Goal: Task Accomplishment & Management: Complete application form

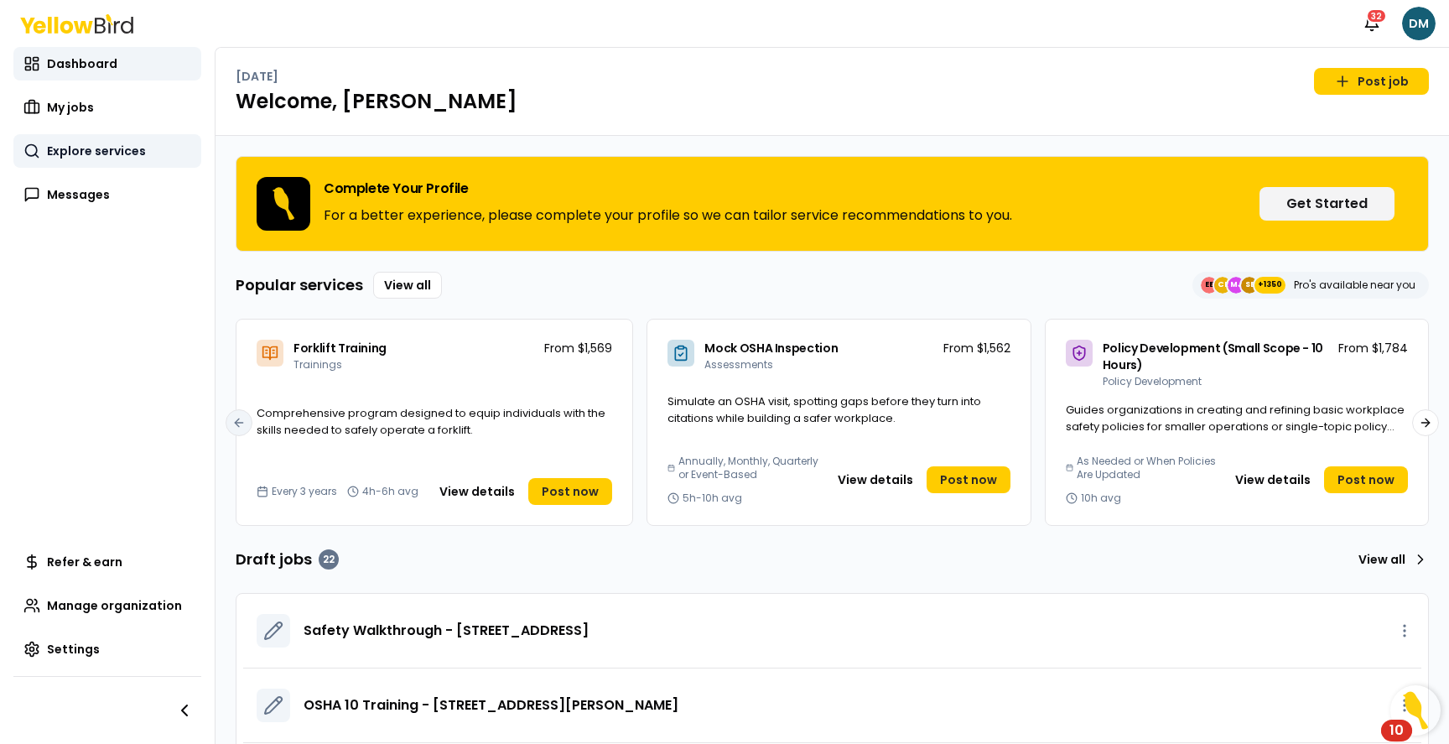
click at [71, 148] on span "Explore services" at bounding box center [96, 151] width 99 height 17
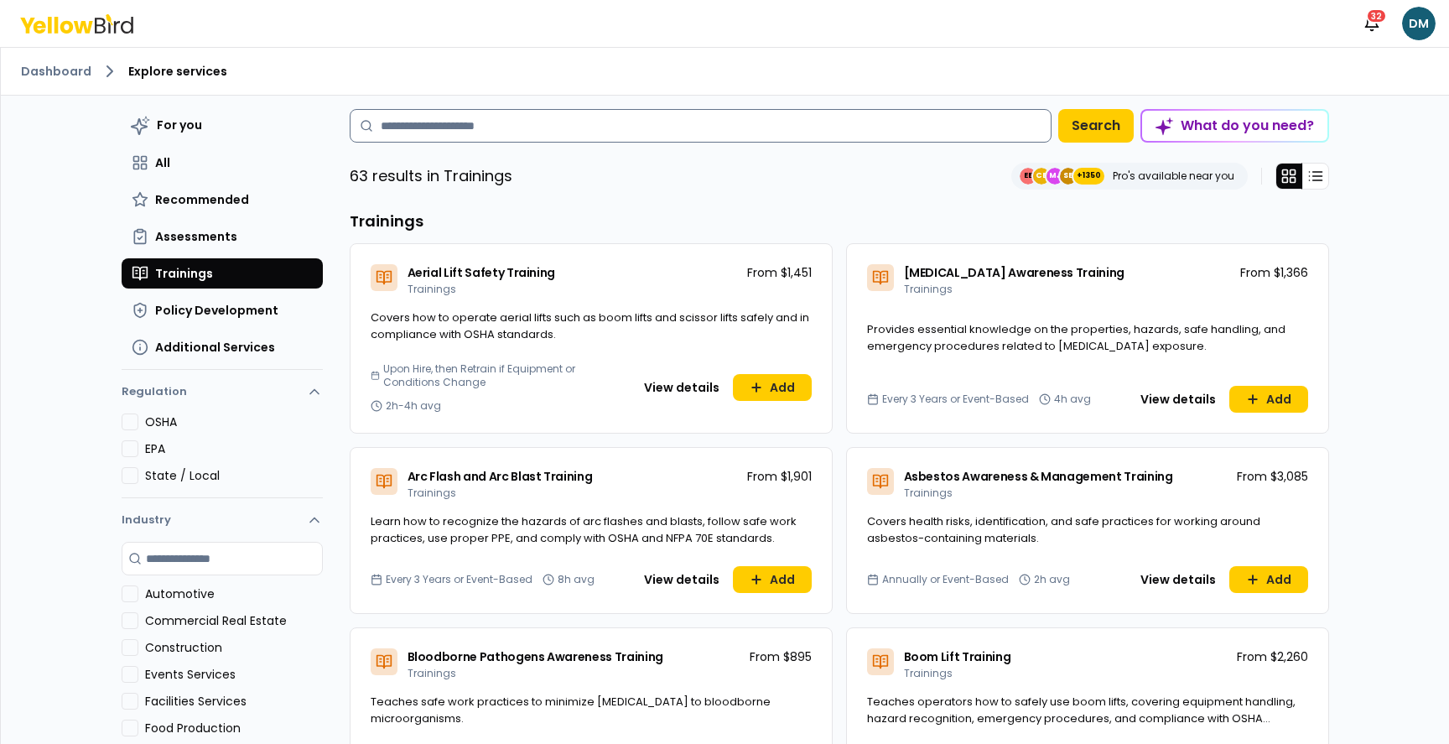
click at [586, 127] on input at bounding box center [701, 126] width 702 height 34
type input "*"
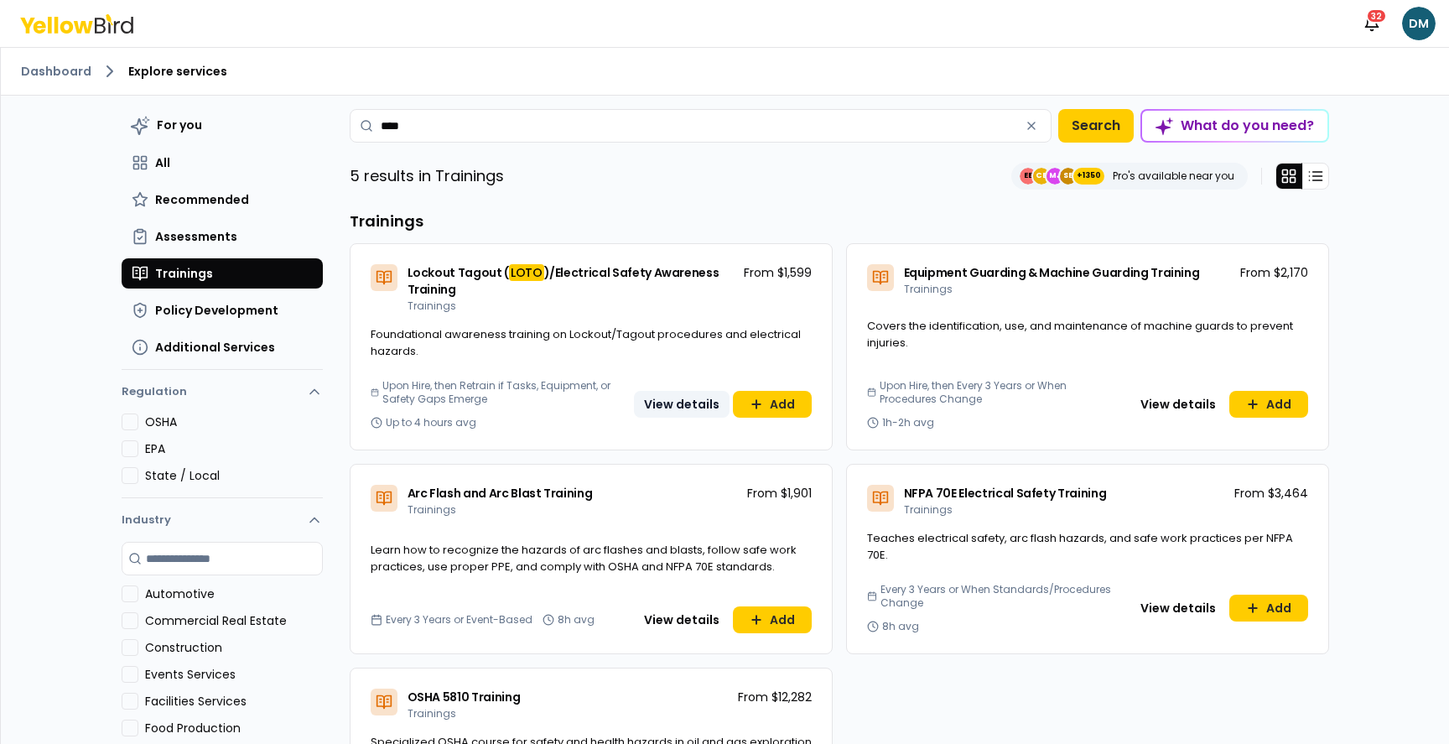
type input "****"
click at [673, 402] on button "View details" at bounding box center [682, 404] width 96 height 27
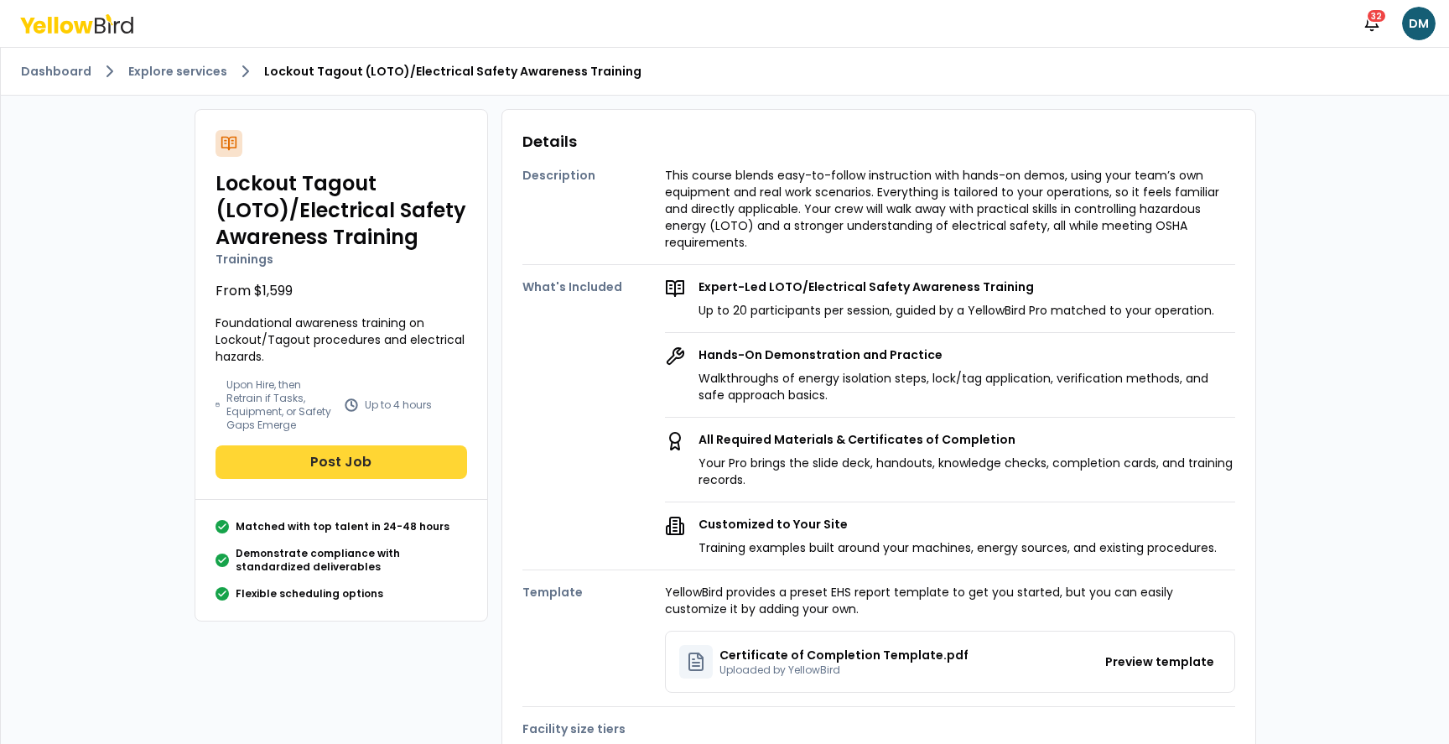
click at [337, 472] on button "Post Job" at bounding box center [341, 462] width 252 height 34
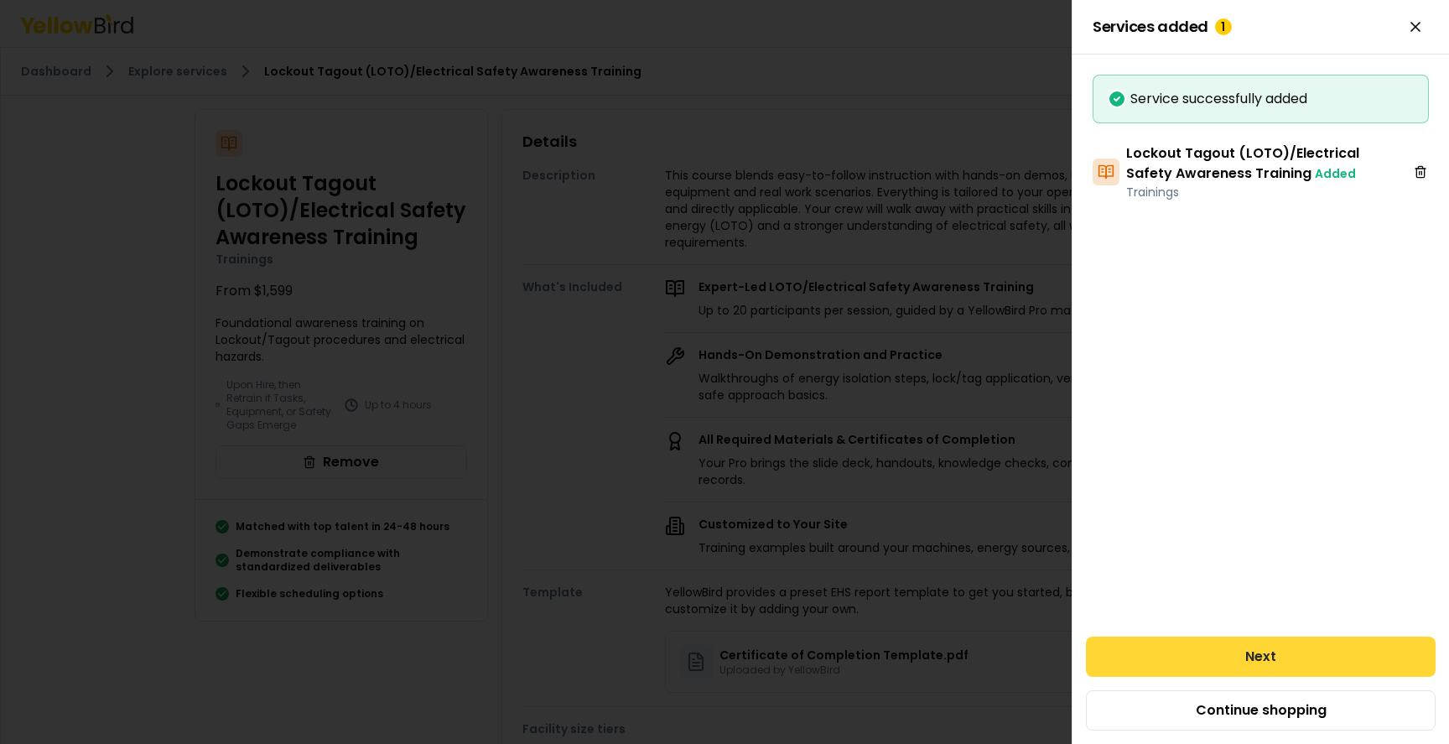
click at [1282, 658] on button "Next" at bounding box center [1261, 656] width 350 height 40
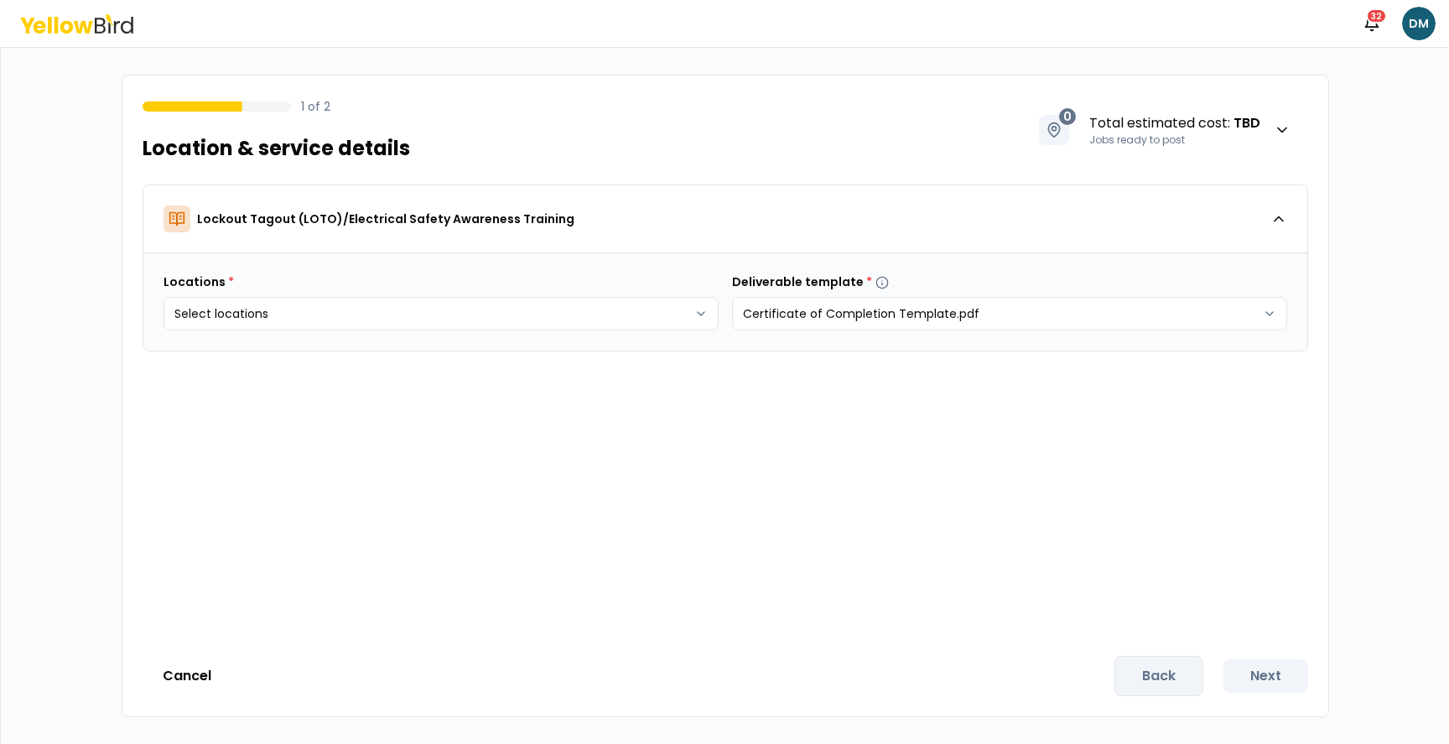
click at [376, 304] on html "Notifications 32 DM 1 of 2 Location & service details 0 Total estimated cost : …" at bounding box center [724, 372] width 1449 height 744
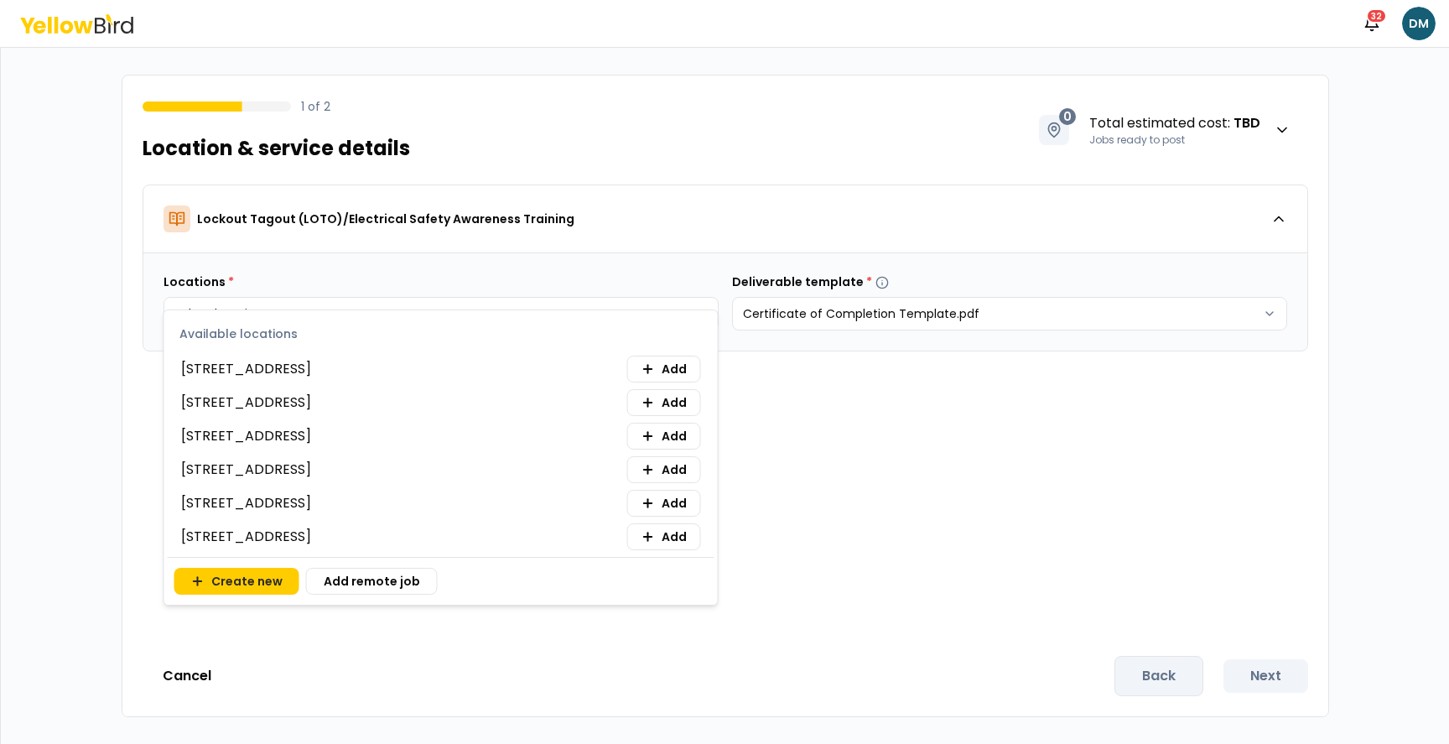
click at [311, 406] on span "[STREET_ADDRESS]" at bounding box center [246, 402] width 130 height 20
click at [311, 407] on span "[STREET_ADDRESS]" at bounding box center [246, 402] width 130 height 20
click at [672, 358] on button "Add" at bounding box center [664, 369] width 74 height 27
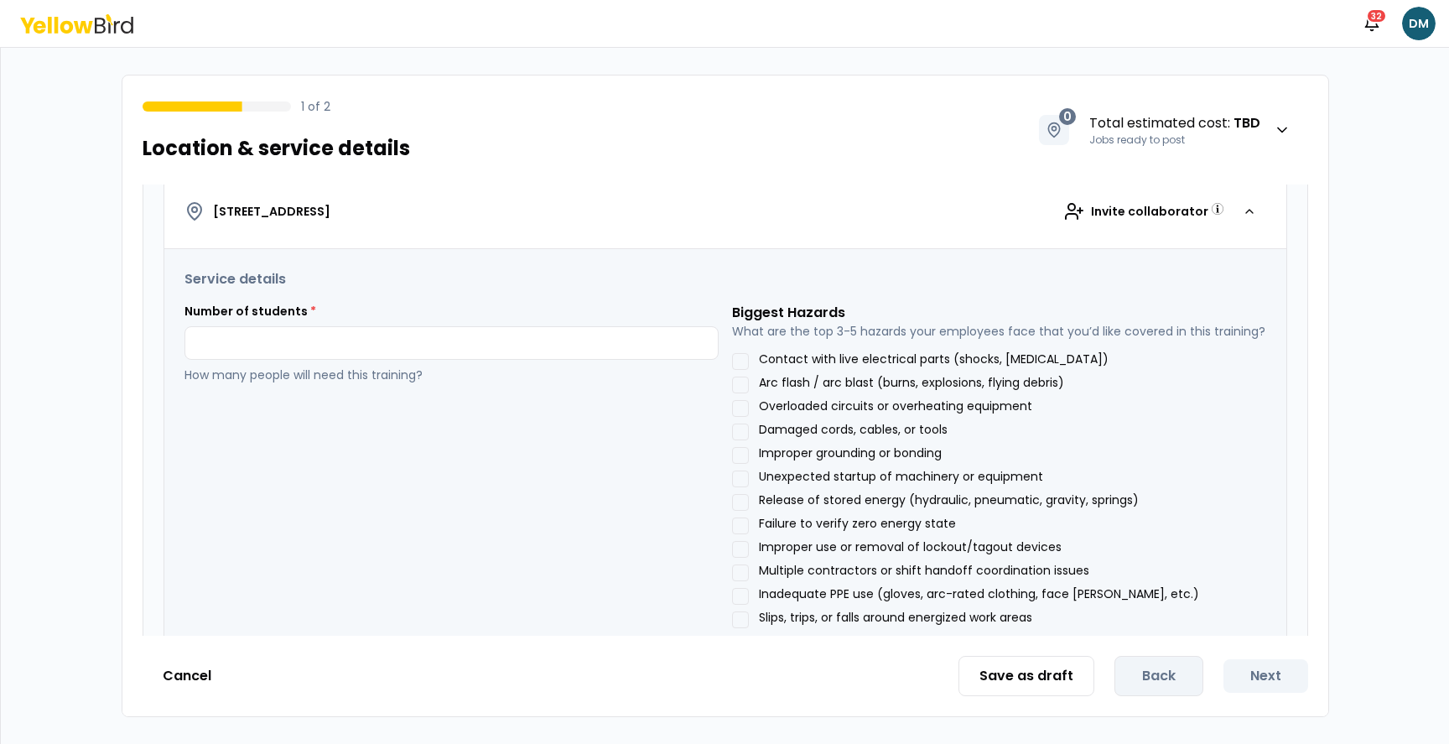
scroll to position [318, 0]
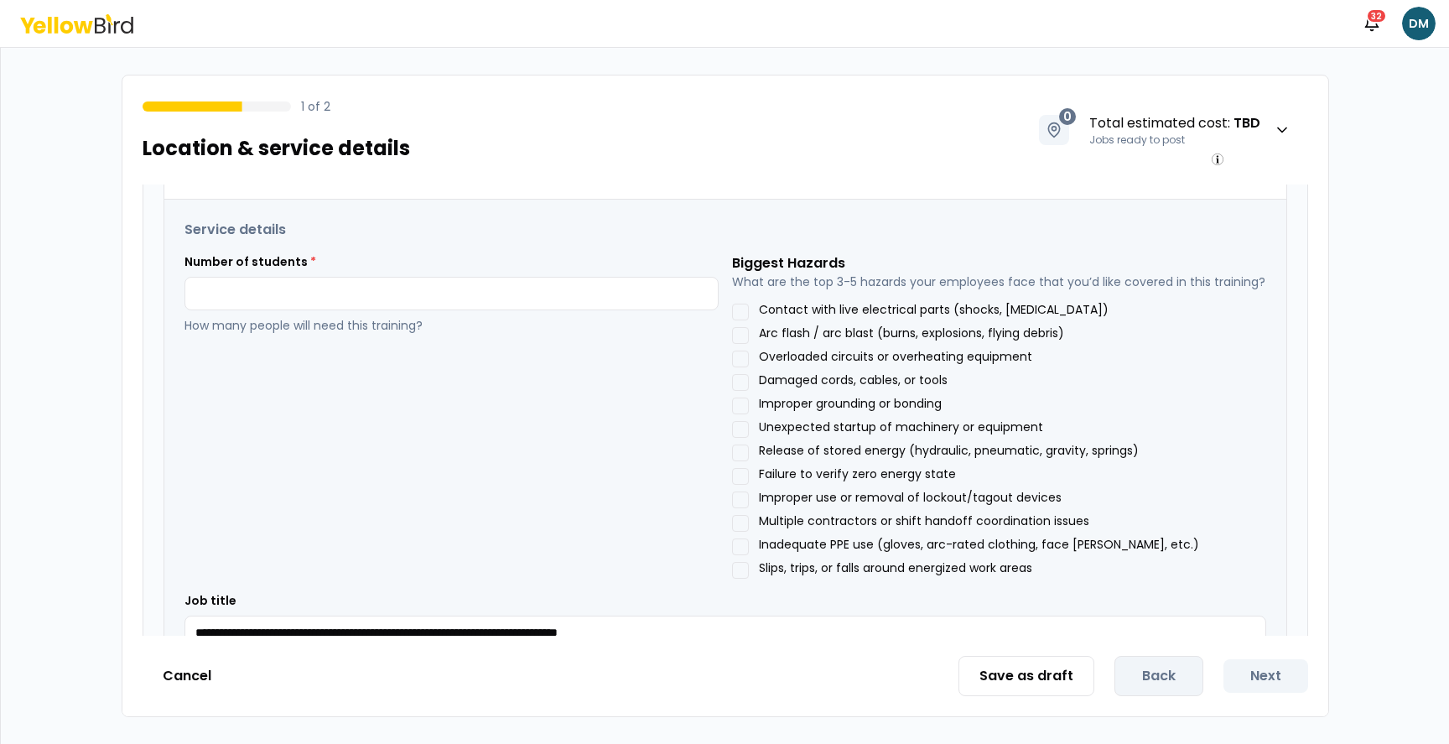
click at [745, 335] on button "Arc flash / arc blast (burns, explosions, flying debris)" at bounding box center [740, 335] width 17 height 17
drag, startPoint x: 744, startPoint y: 356, endPoint x: 747, endPoint y: 381, distance: 24.5
click at [743, 356] on button "Overloaded circuits or overheating equipment" at bounding box center [740, 358] width 17 height 17
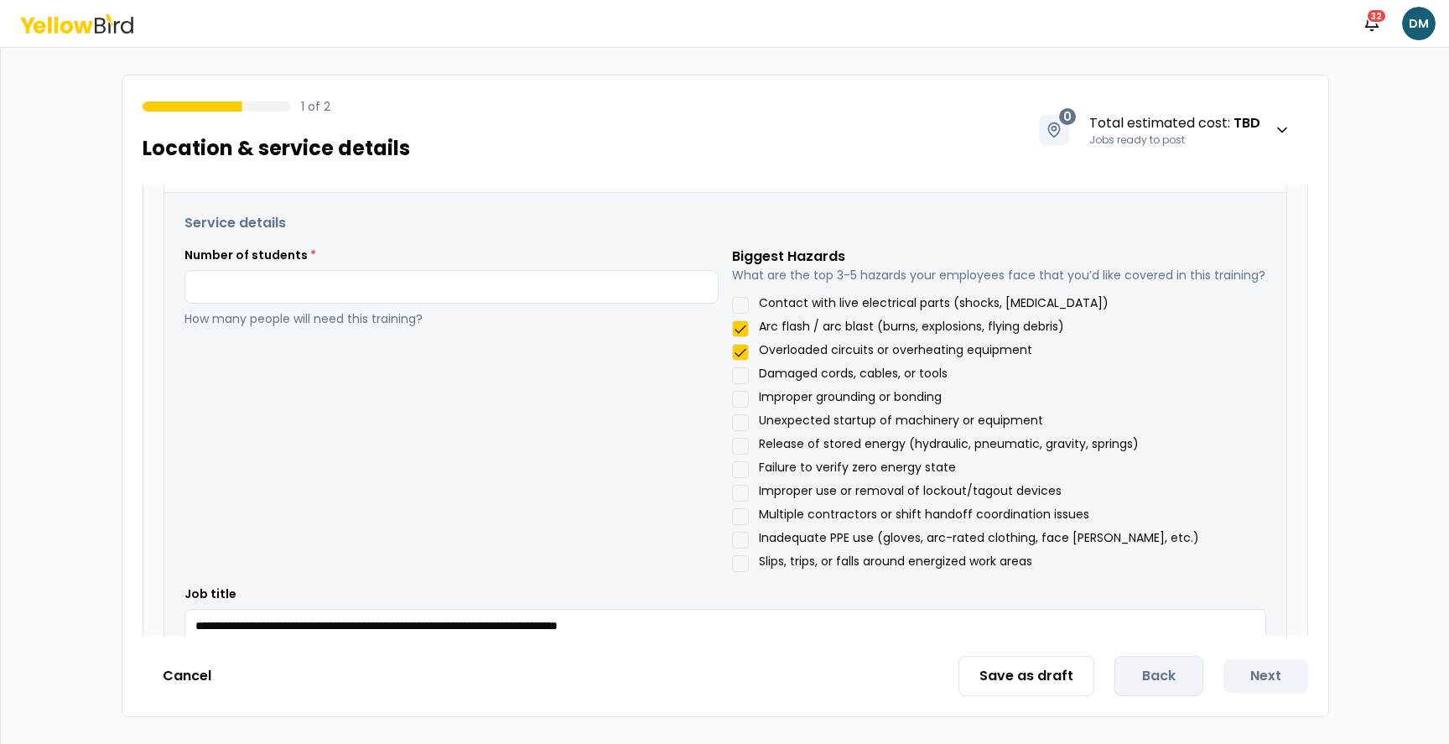
scroll to position [340, 0]
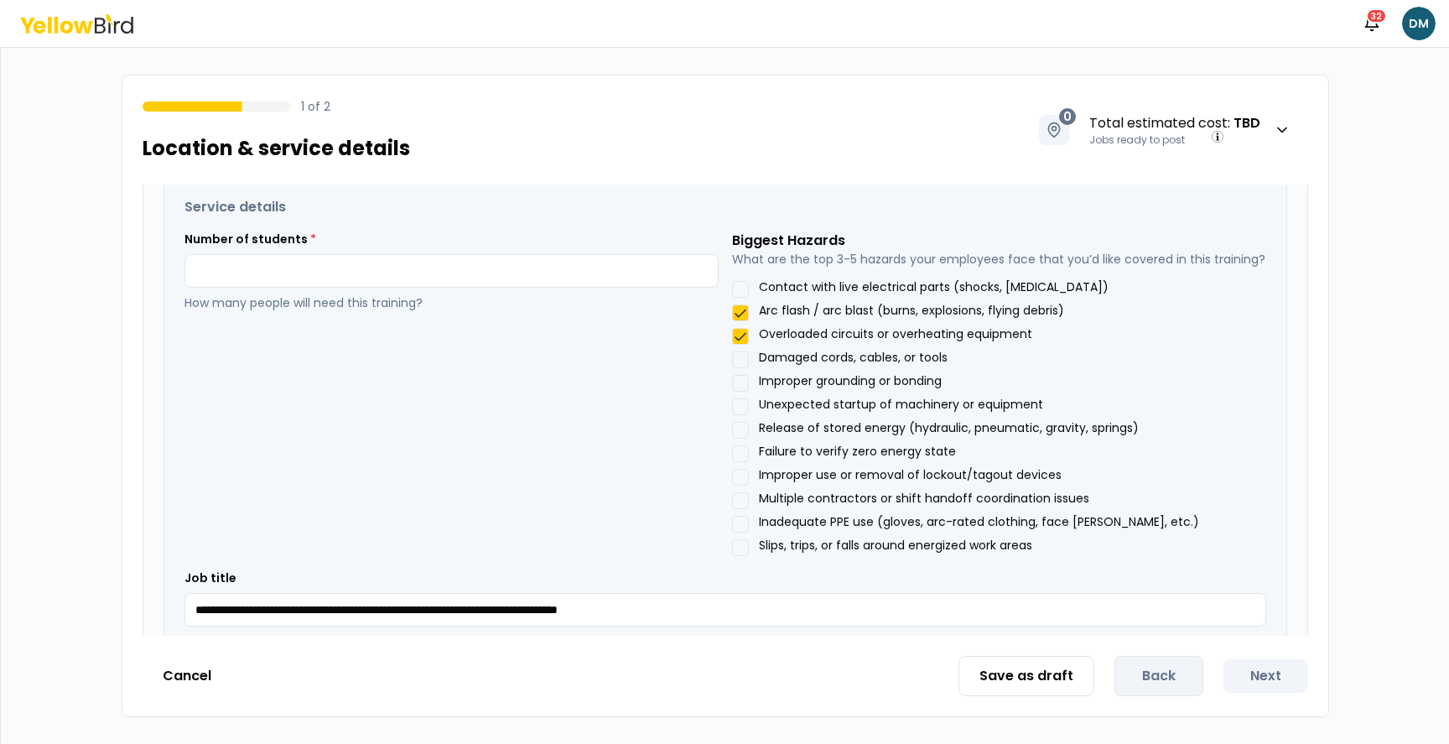
click at [448, 288] on div "Number of students * How many people will need this training?" at bounding box center [451, 271] width 534 height 80
click at [450, 268] on input at bounding box center [451, 271] width 534 height 34
type input "*"
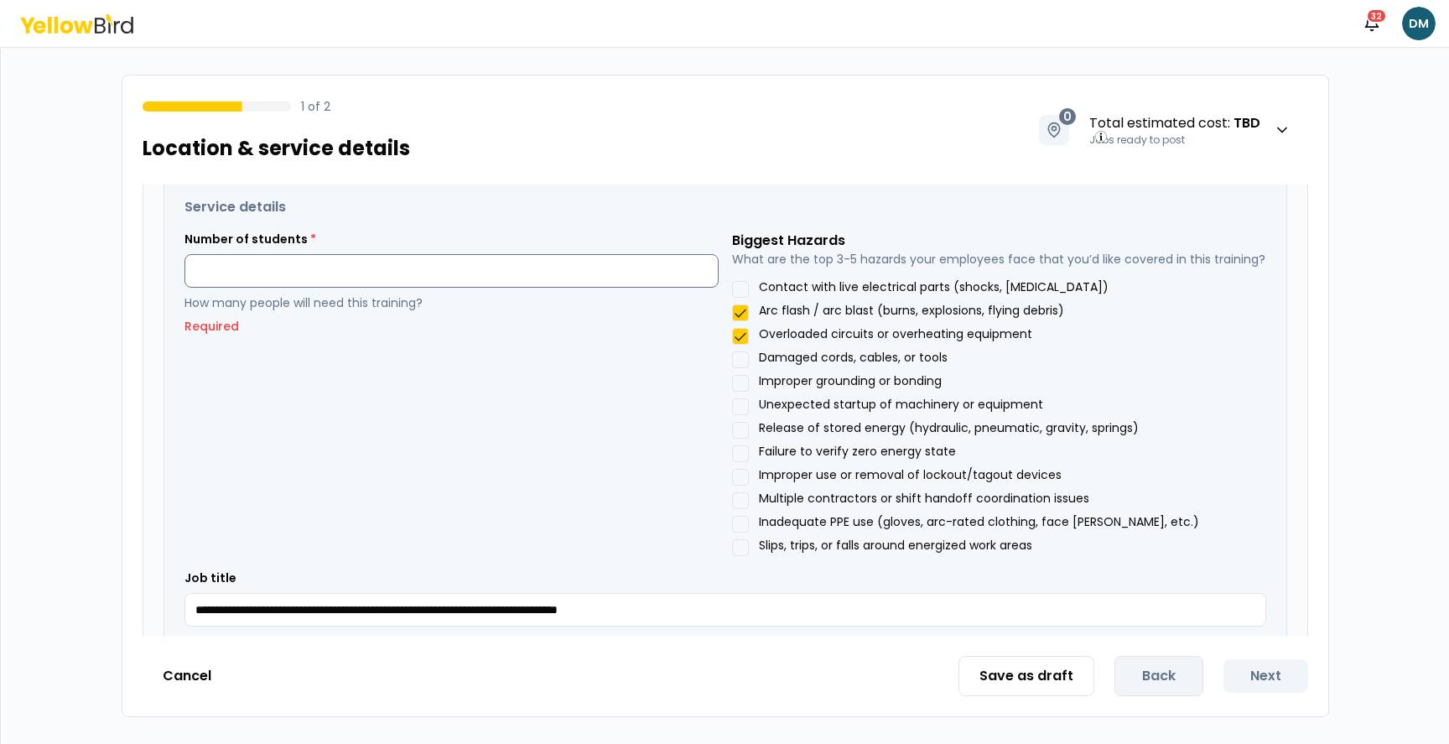
type input "*"
type input "**"
click at [605, 441] on div "Number of students * ** How many people will need this training?" at bounding box center [451, 393] width 534 height 325
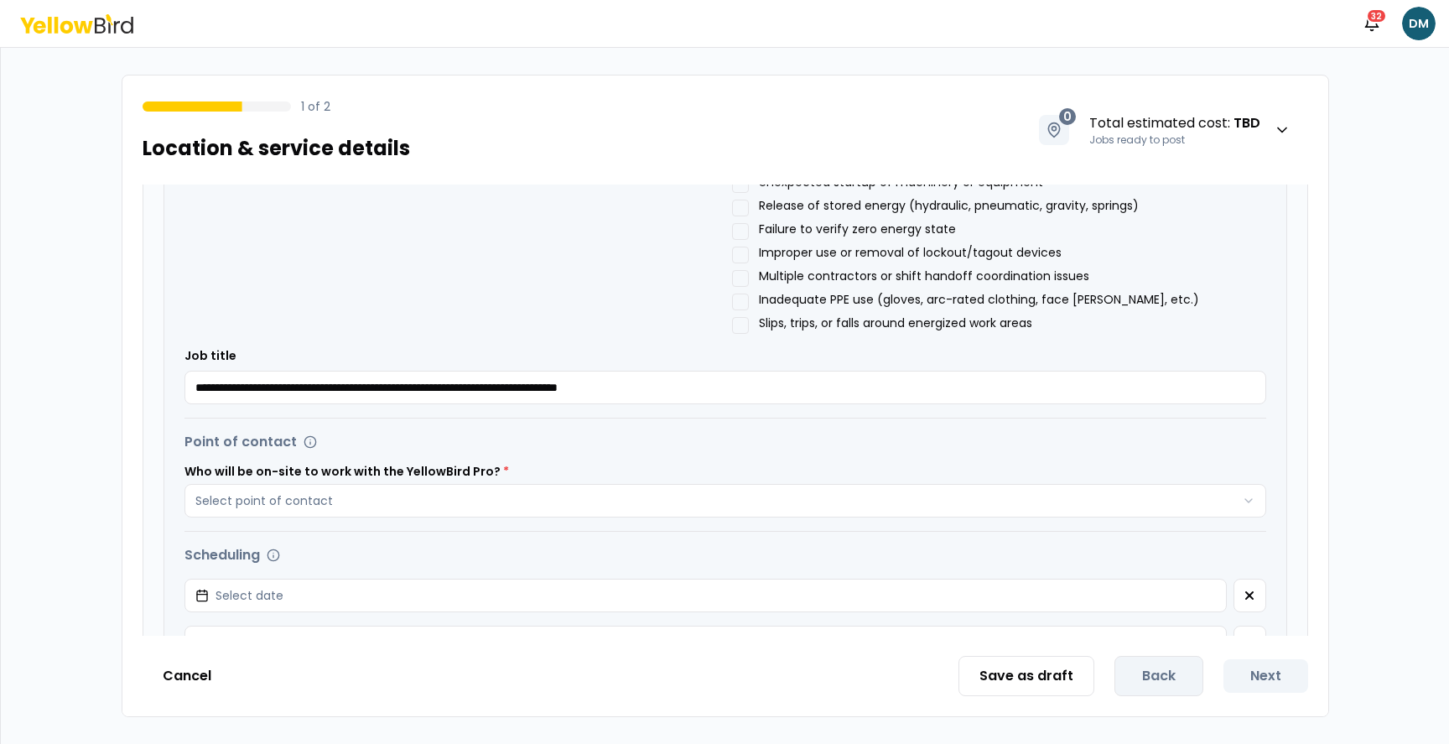
scroll to position [581, 0]
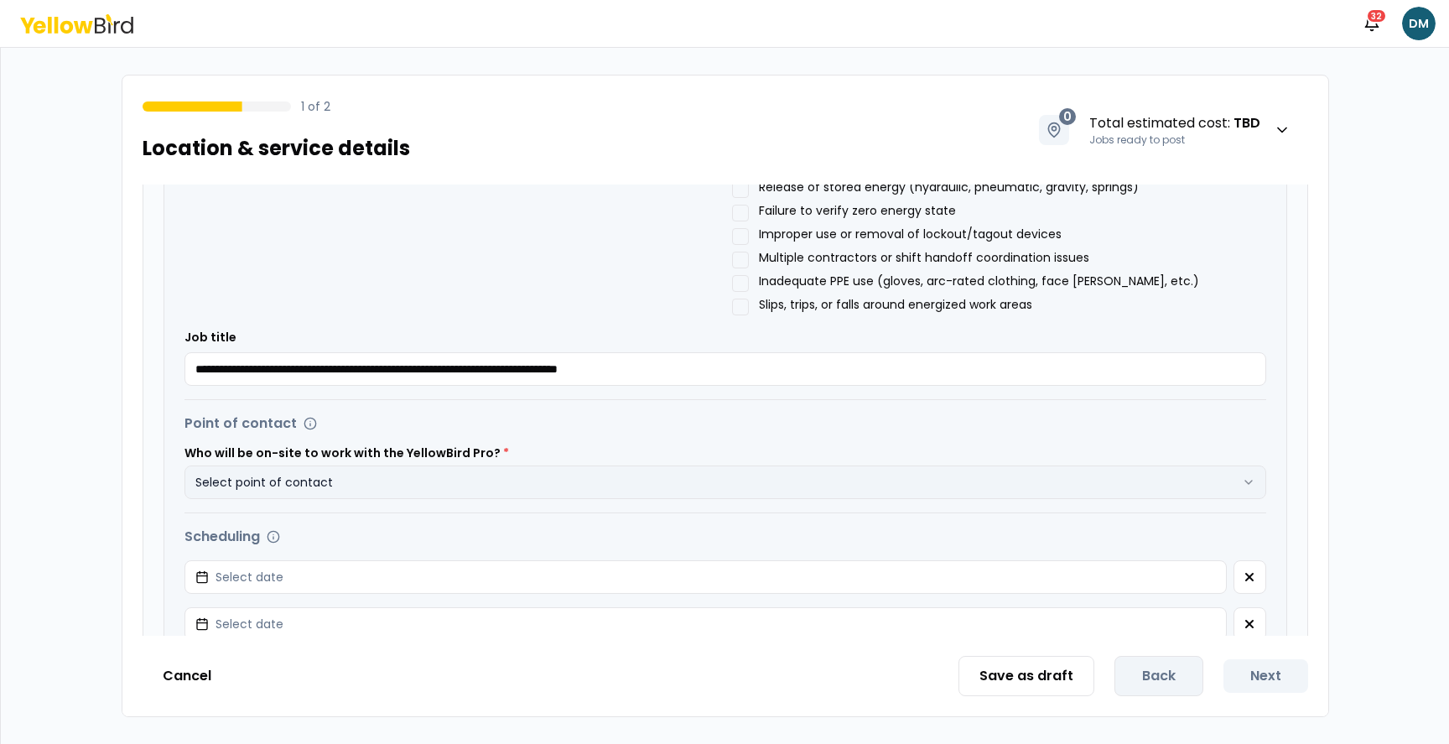
click at [535, 478] on button "Select point of contact" at bounding box center [725, 482] width 1082 height 34
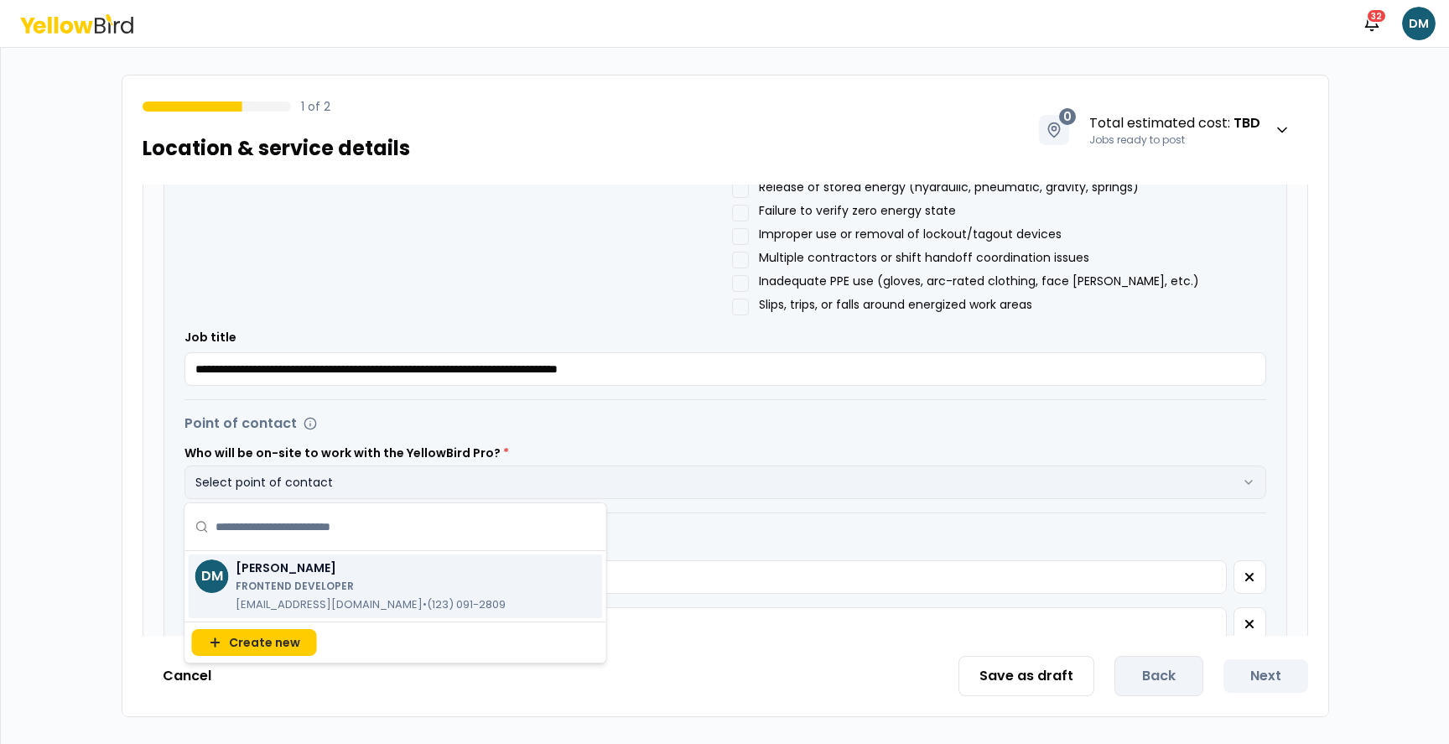
click at [632, 481] on button "Select point of contact" at bounding box center [725, 482] width 1082 height 34
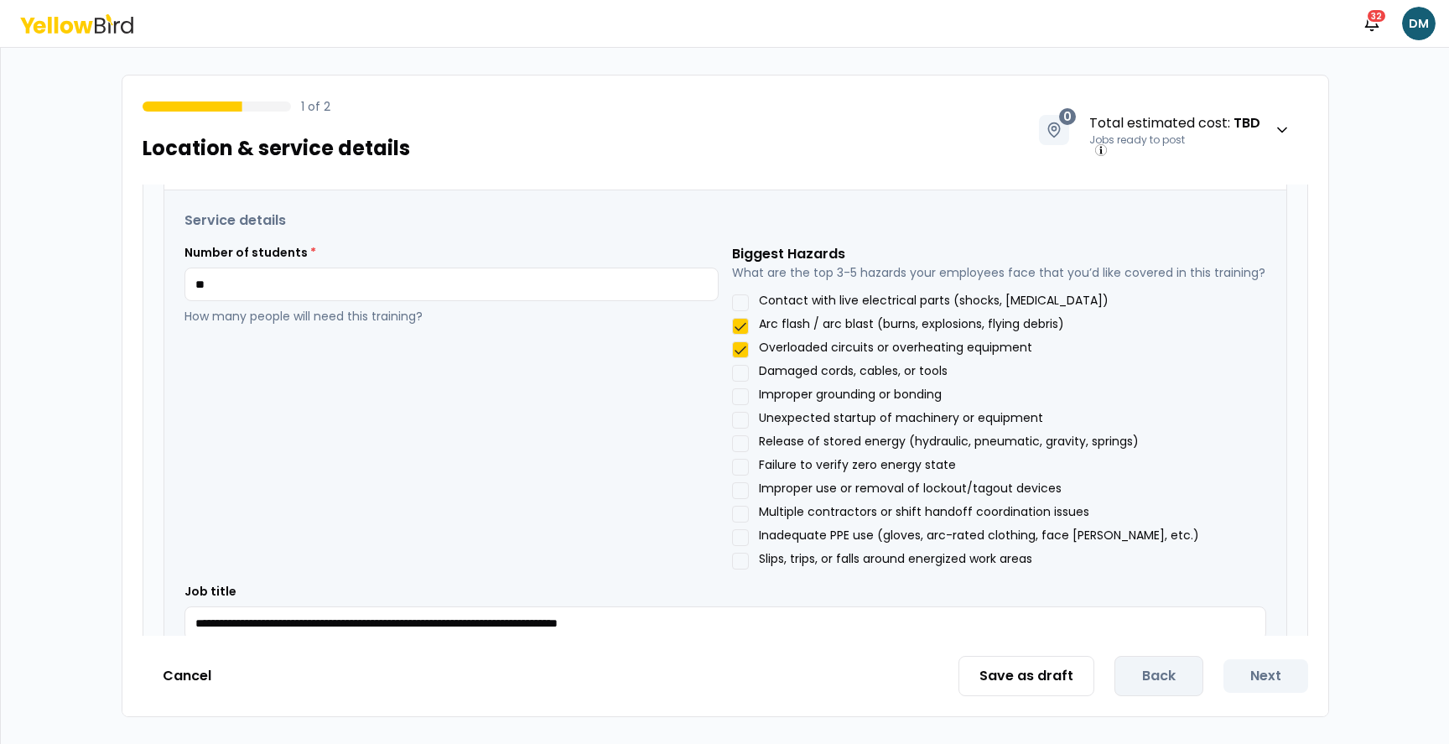
scroll to position [297, 0]
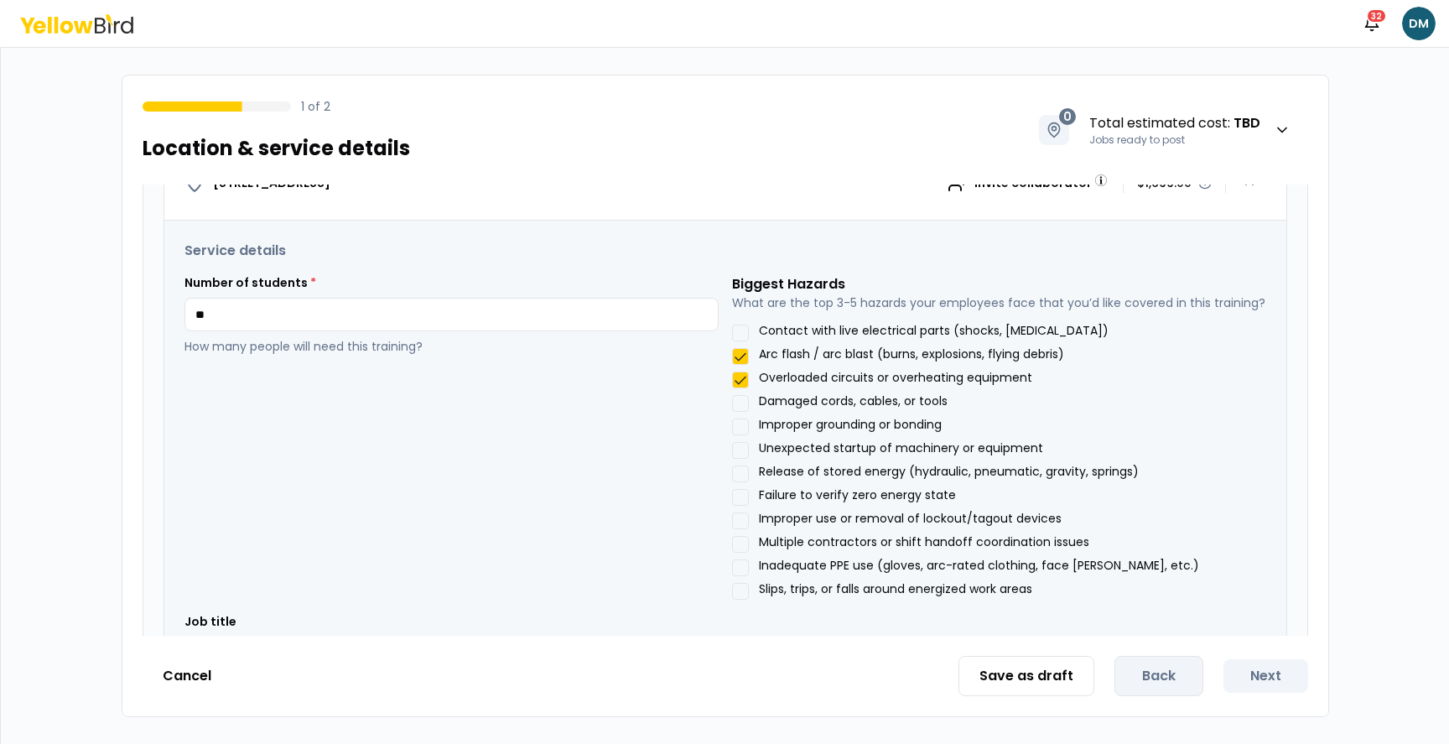
drag, startPoint x: 738, startPoint y: 355, endPoint x: 740, endPoint y: 364, distance: 9.6
click at [738, 355] on button "Arc flash / arc blast (burns, explosions, flying debris)" at bounding box center [740, 356] width 17 height 17
click at [740, 377] on button "Overloaded circuits or overheating equipment" at bounding box center [740, 379] width 17 height 17
click at [611, 475] on div "Number of students * ** How many people will need this training?" at bounding box center [451, 436] width 534 height 325
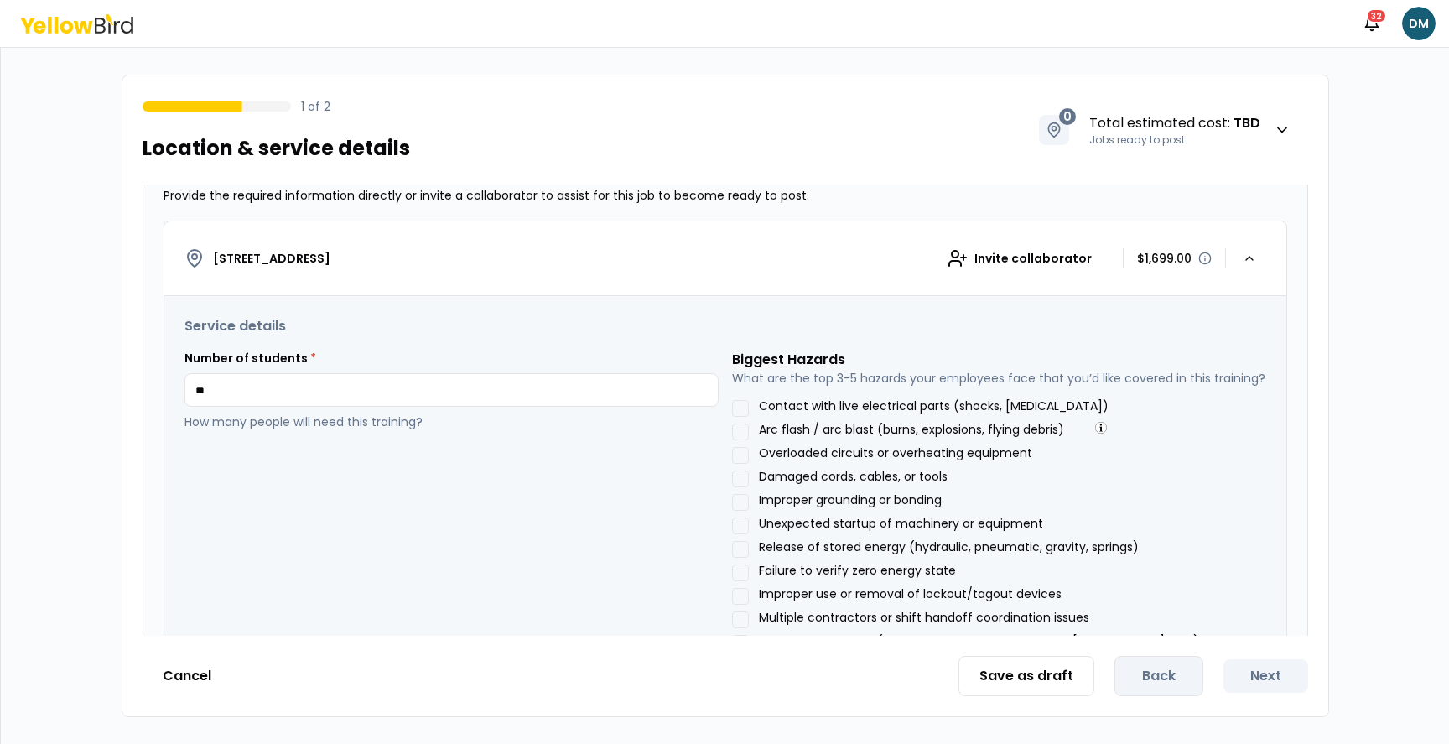
scroll to position [378, 0]
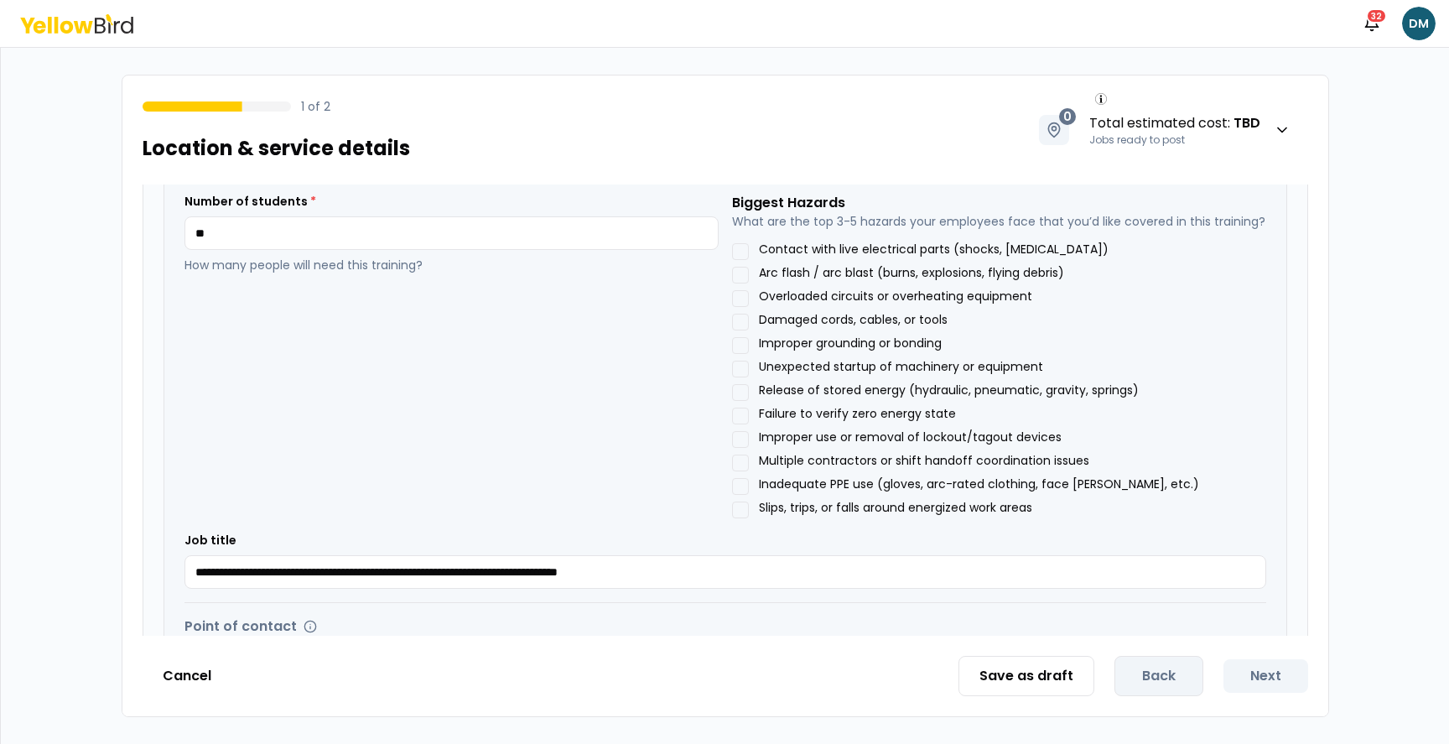
drag, startPoint x: 746, startPoint y: 254, endPoint x: 788, endPoint y: 481, distance: 231.1
click at [745, 256] on button "Contact with live electrical parts (shocks, [MEDICAL_DATA])" at bounding box center [740, 251] width 17 height 17
drag, startPoint x: 743, startPoint y: 417, endPoint x: 745, endPoint y: 465, distance: 47.8
click at [743, 424] on div "Biggest Hazards What are the top 3-5 hazards your employees face that you’d lik…" at bounding box center [999, 355] width 534 height 325
click at [745, 462] on button "Multiple contractors or shift handoff coordination issues" at bounding box center [740, 462] width 17 height 17
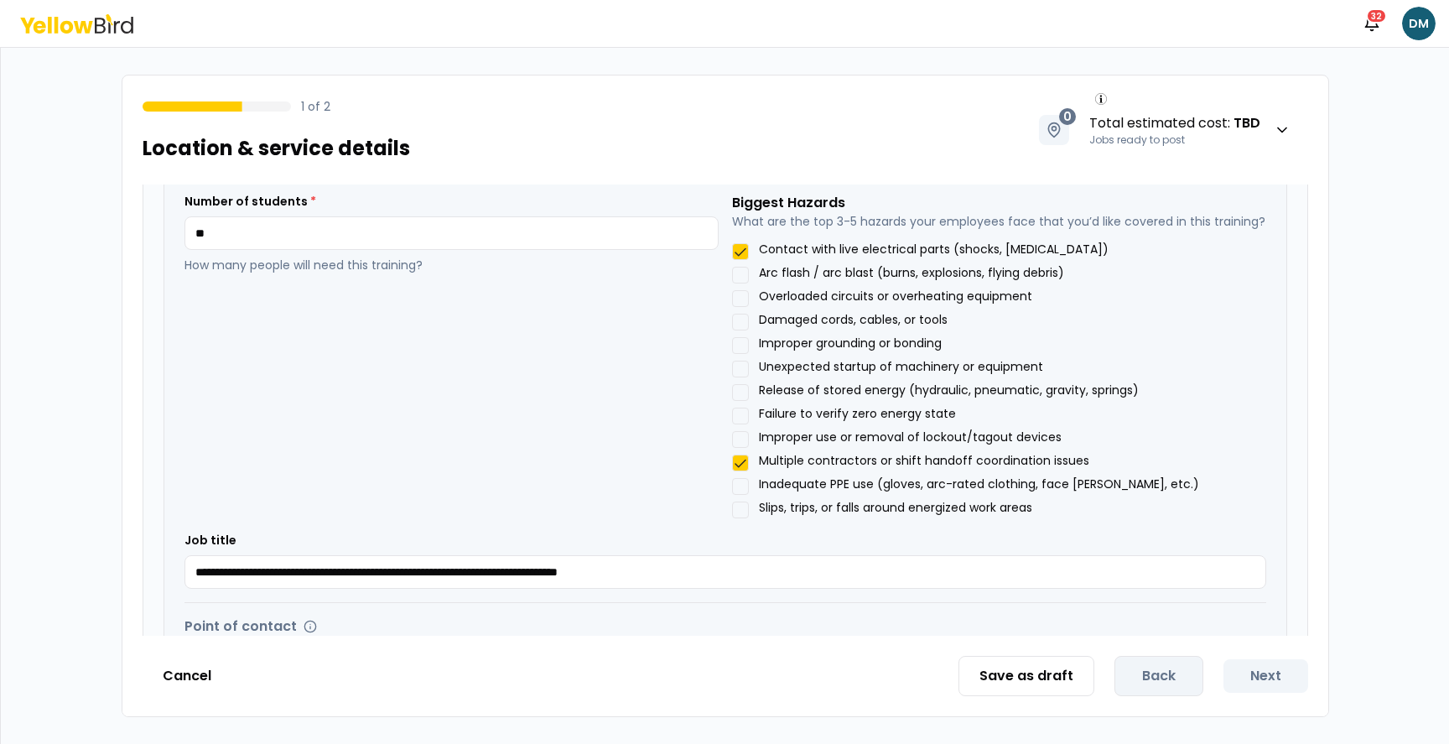
click at [745, 370] on button "Unexpected startup of machinery or equipment" at bounding box center [740, 369] width 17 height 17
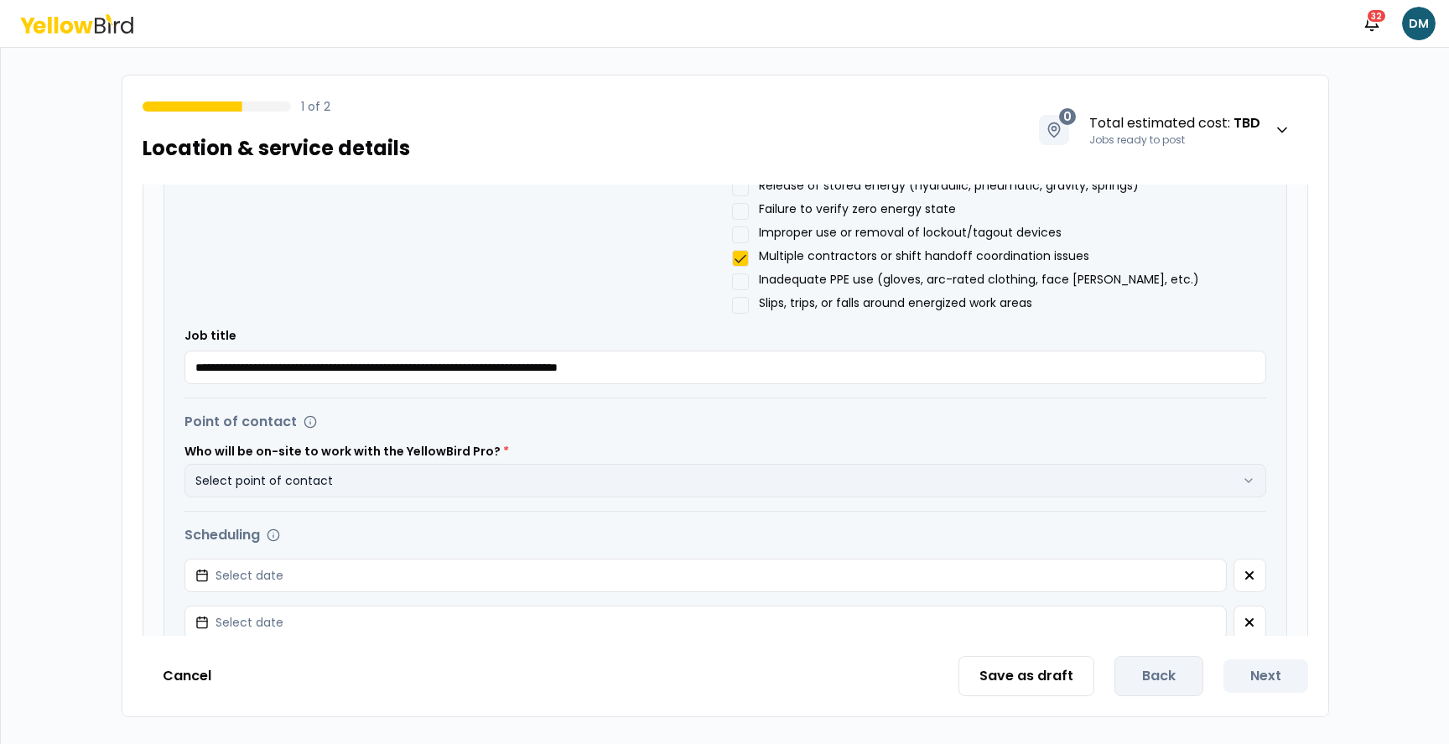
scroll to position [584, 0]
click at [460, 490] on button "Select point of contact" at bounding box center [725, 480] width 1082 height 34
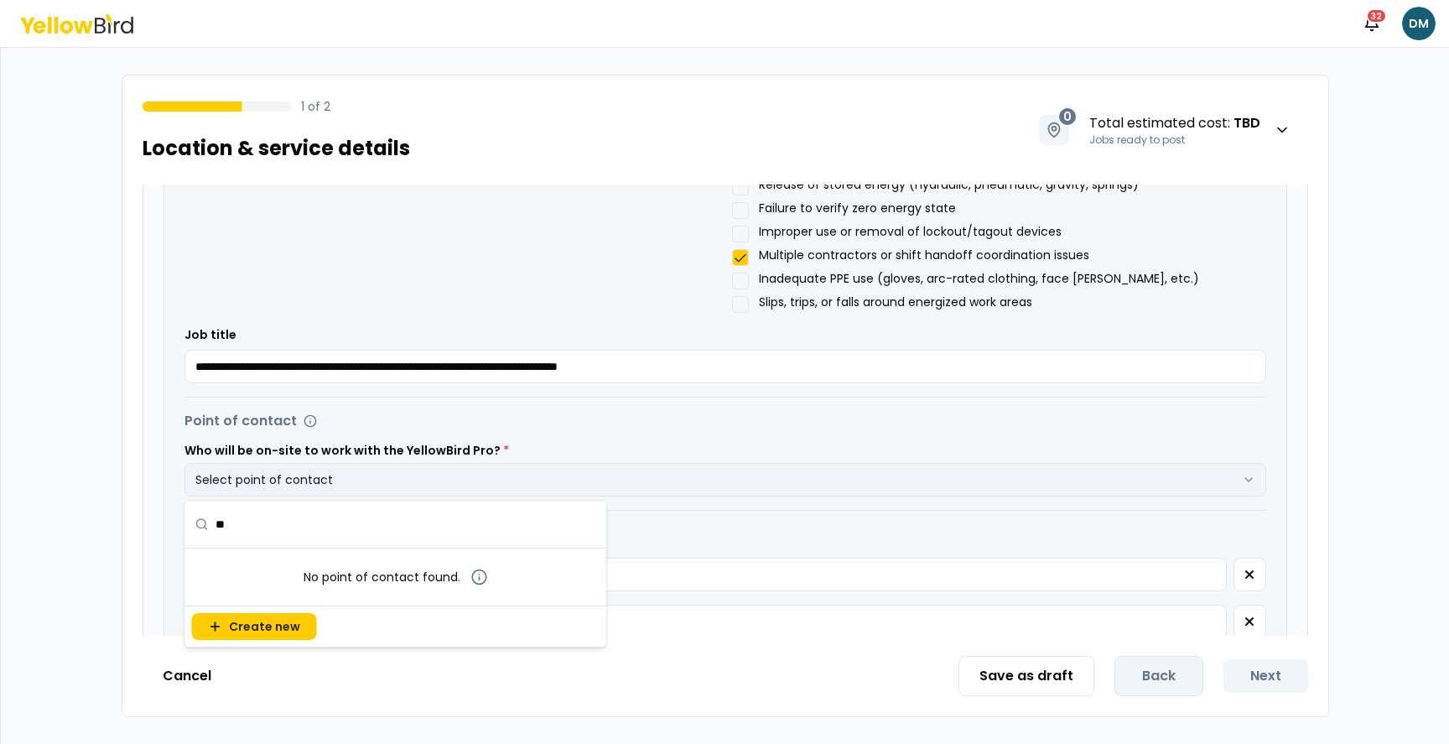
type input "*"
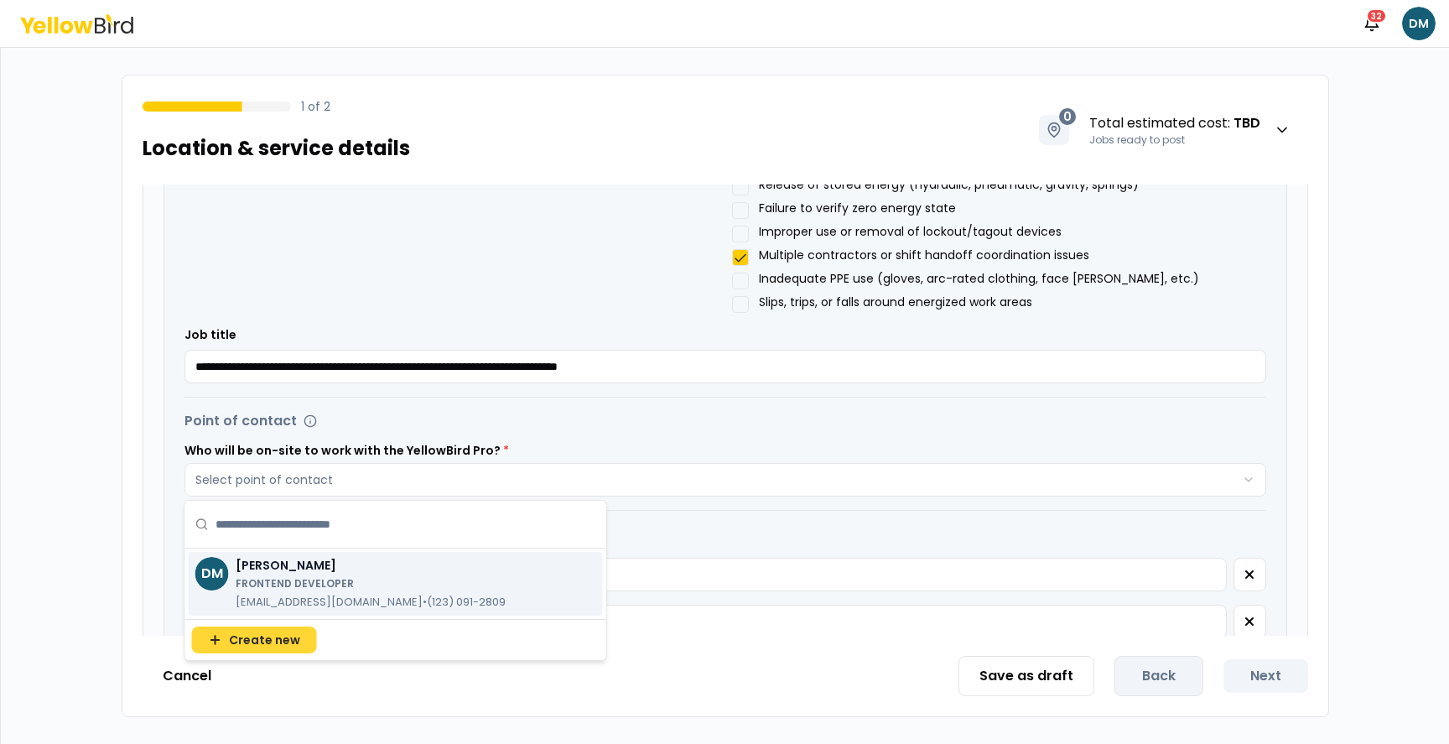
click at [262, 645] on span "Create new" at bounding box center [264, 639] width 71 height 17
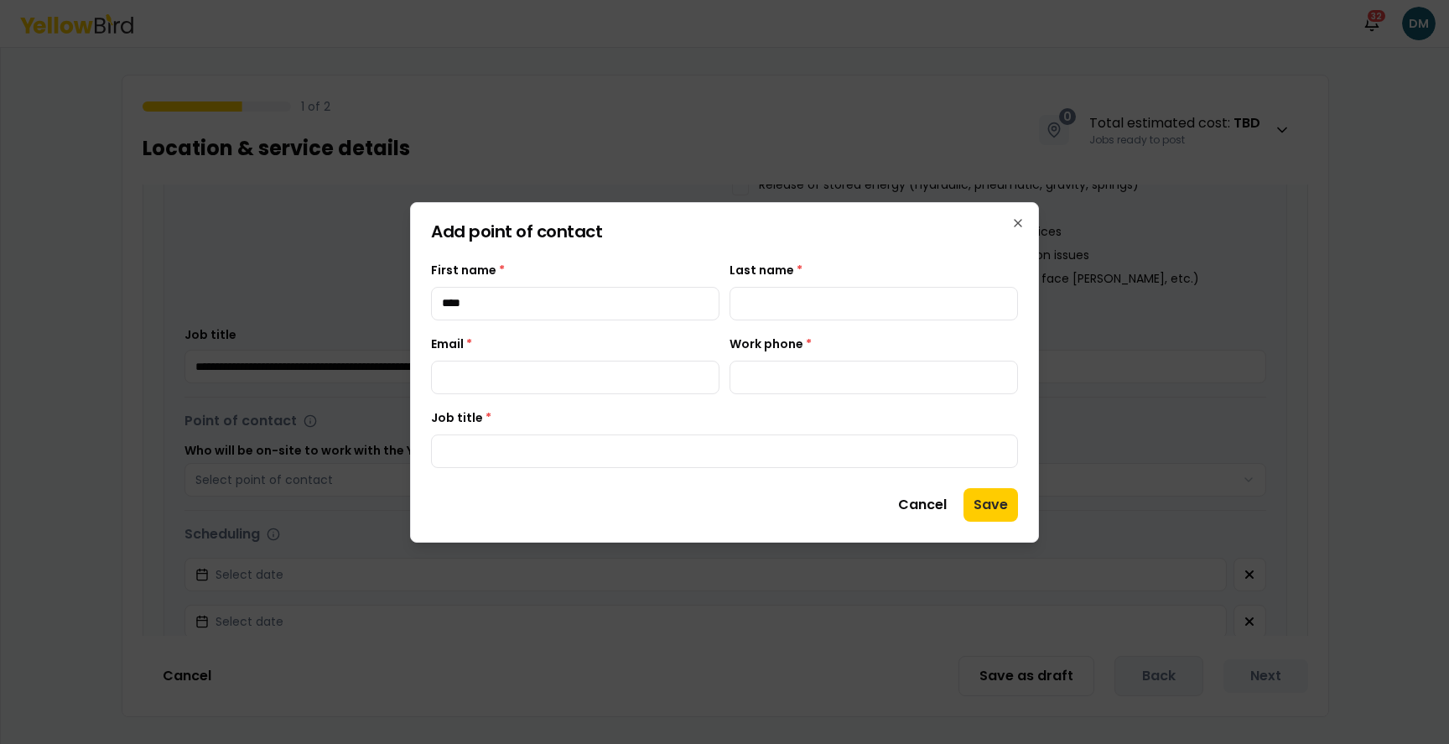
type input "****"
type input "*"
type input "*******"
type input "**********"
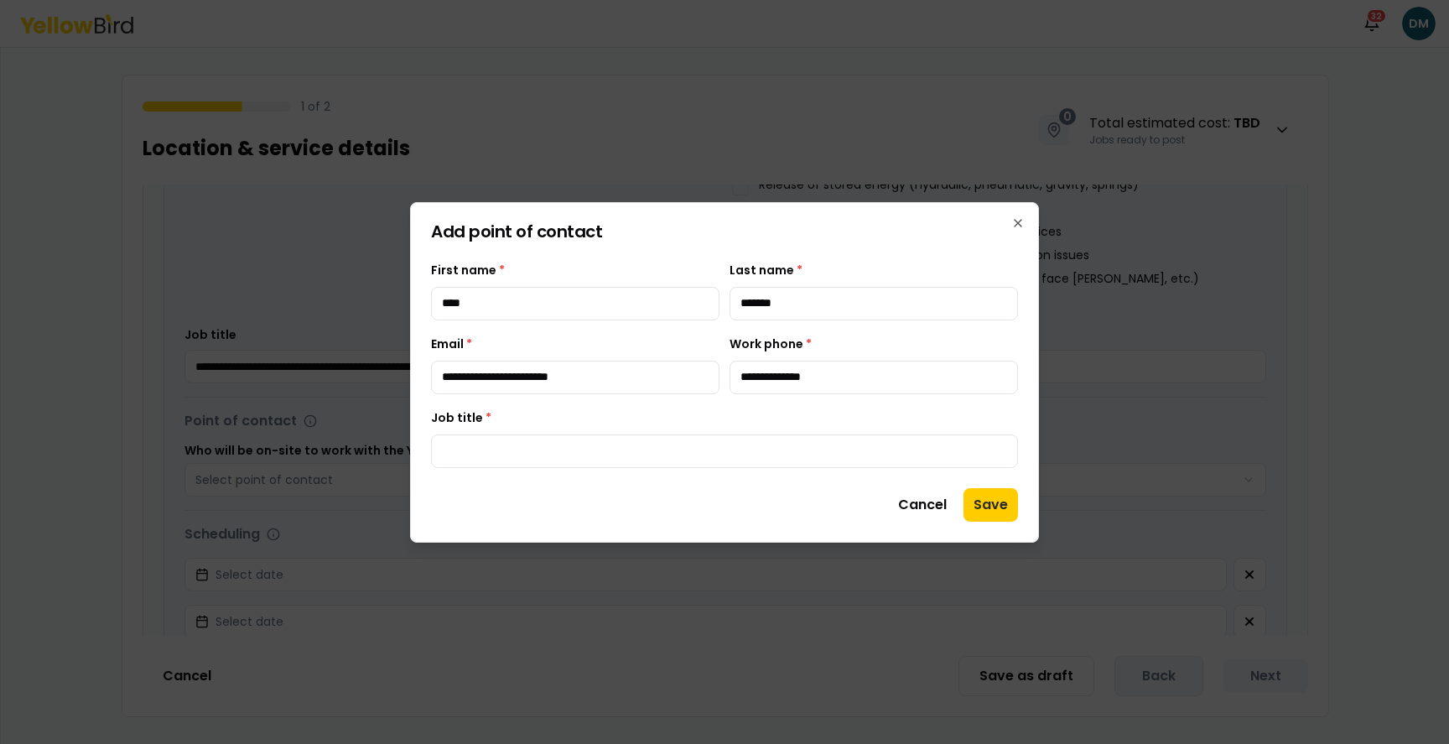
type input "*"
type input "**********"
click at [996, 491] on button "Save" at bounding box center [990, 505] width 54 height 34
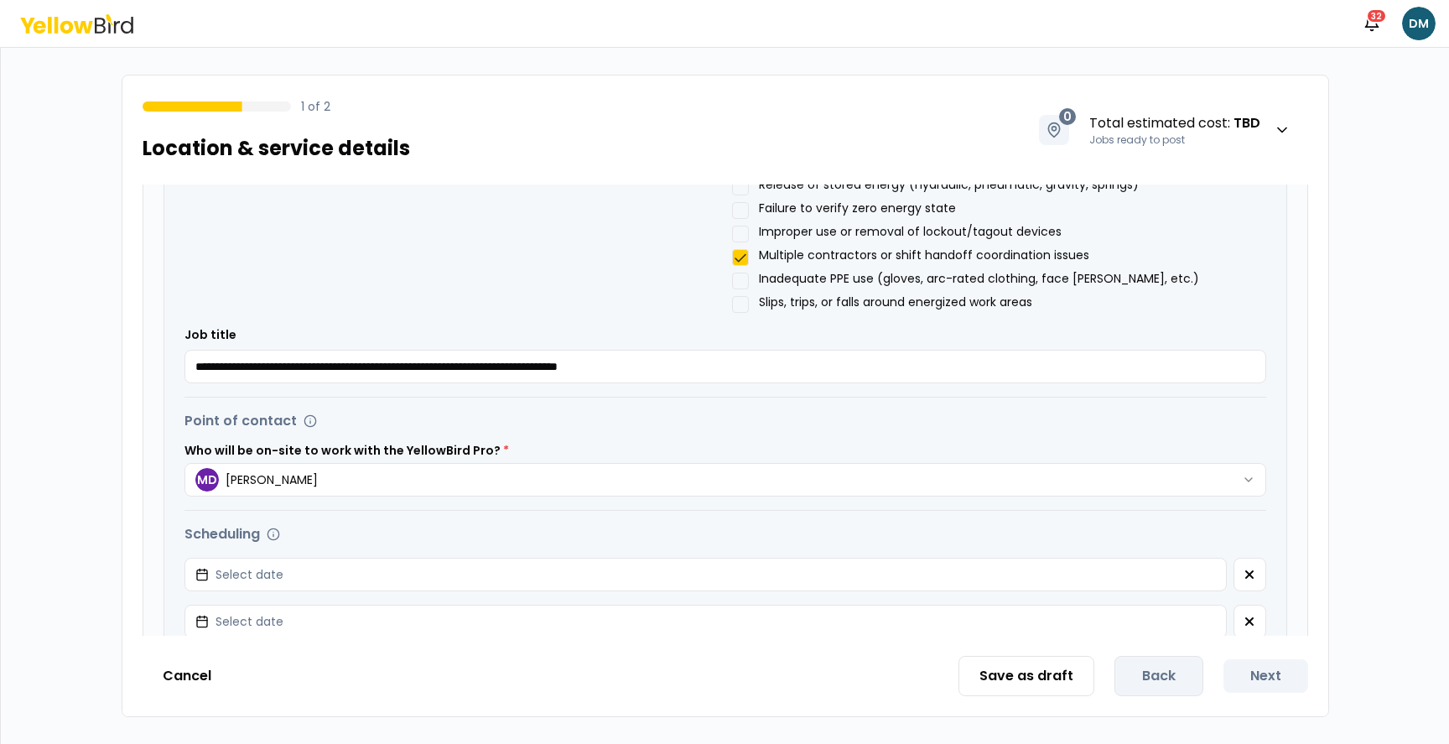
scroll to position [656, 0]
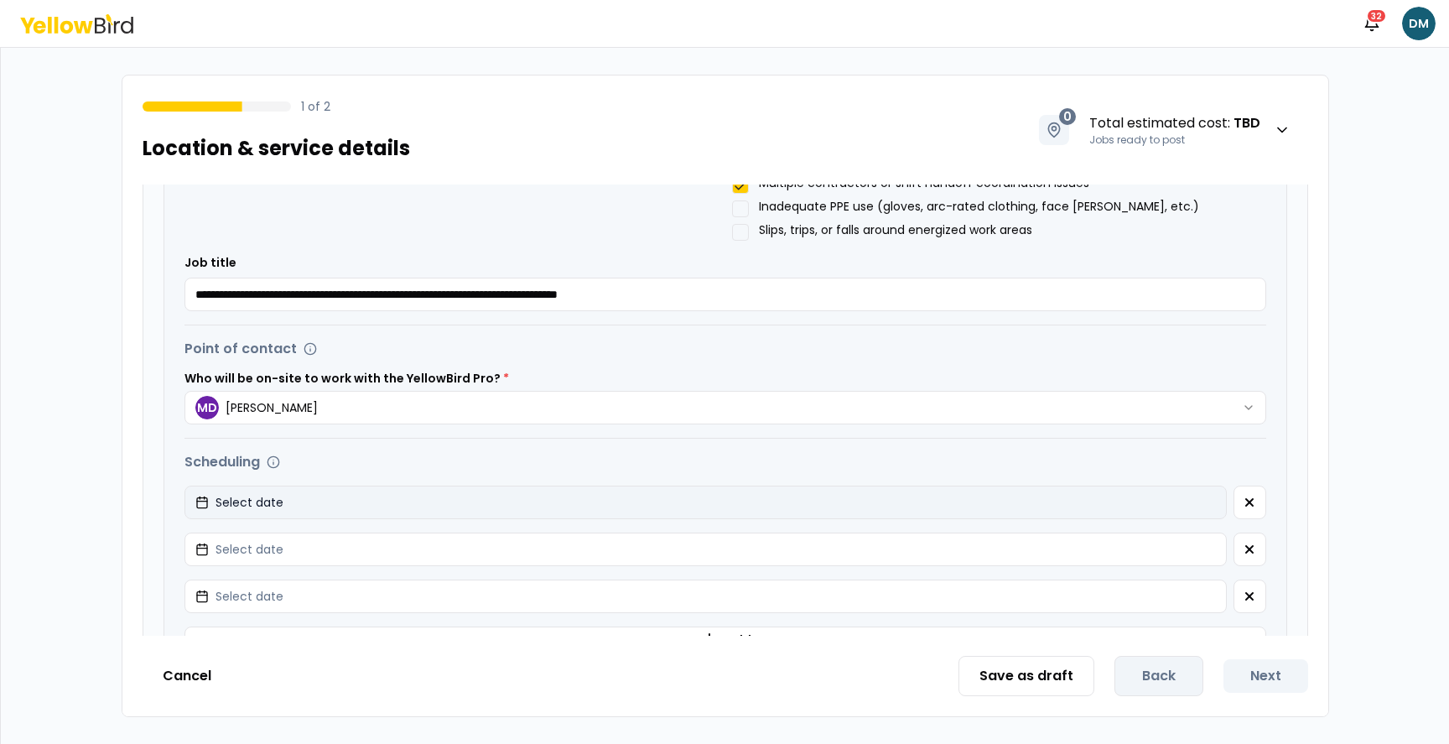
click at [439, 511] on button "Select date" at bounding box center [705, 502] width 1042 height 34
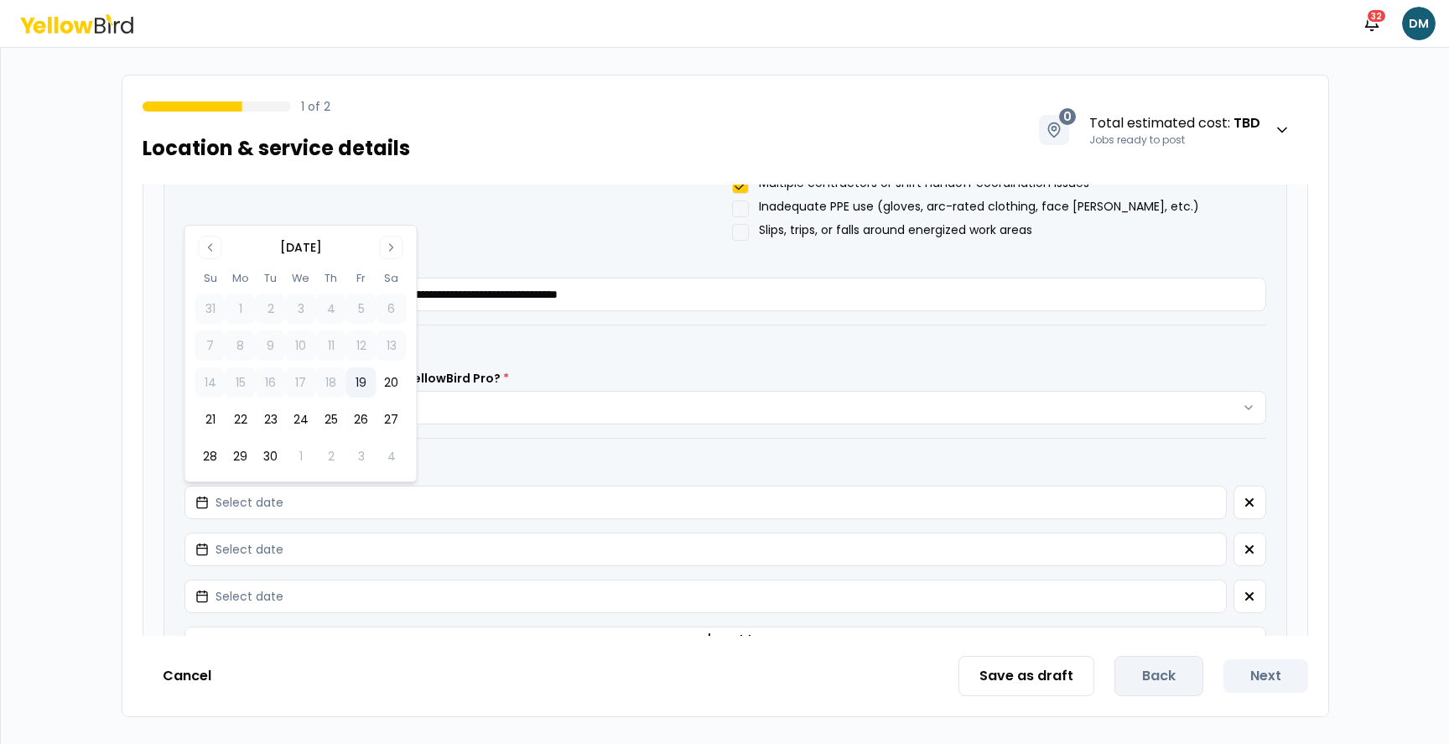
click at [354, 376] on button "19" at bounding box center [361, 382] width 30 height 30
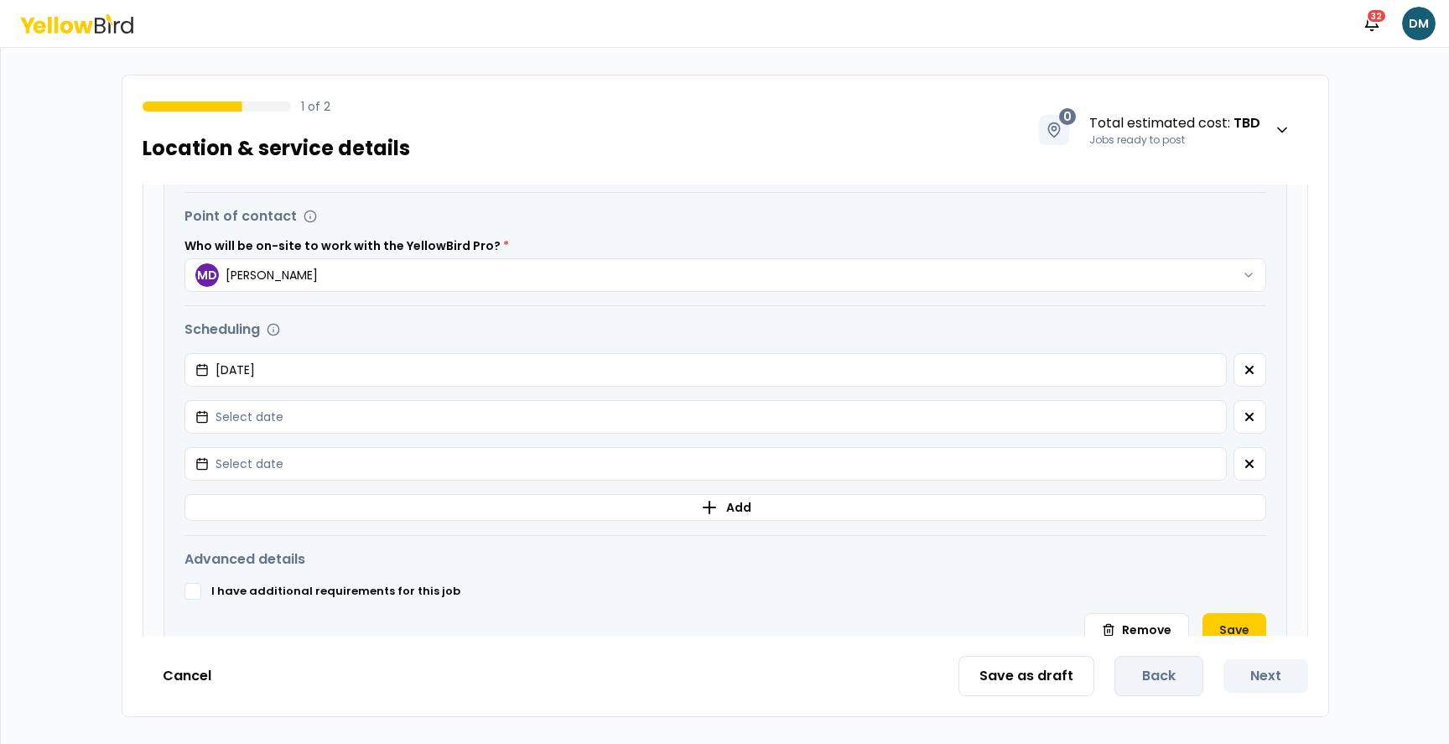
scroll to position [891, 0]
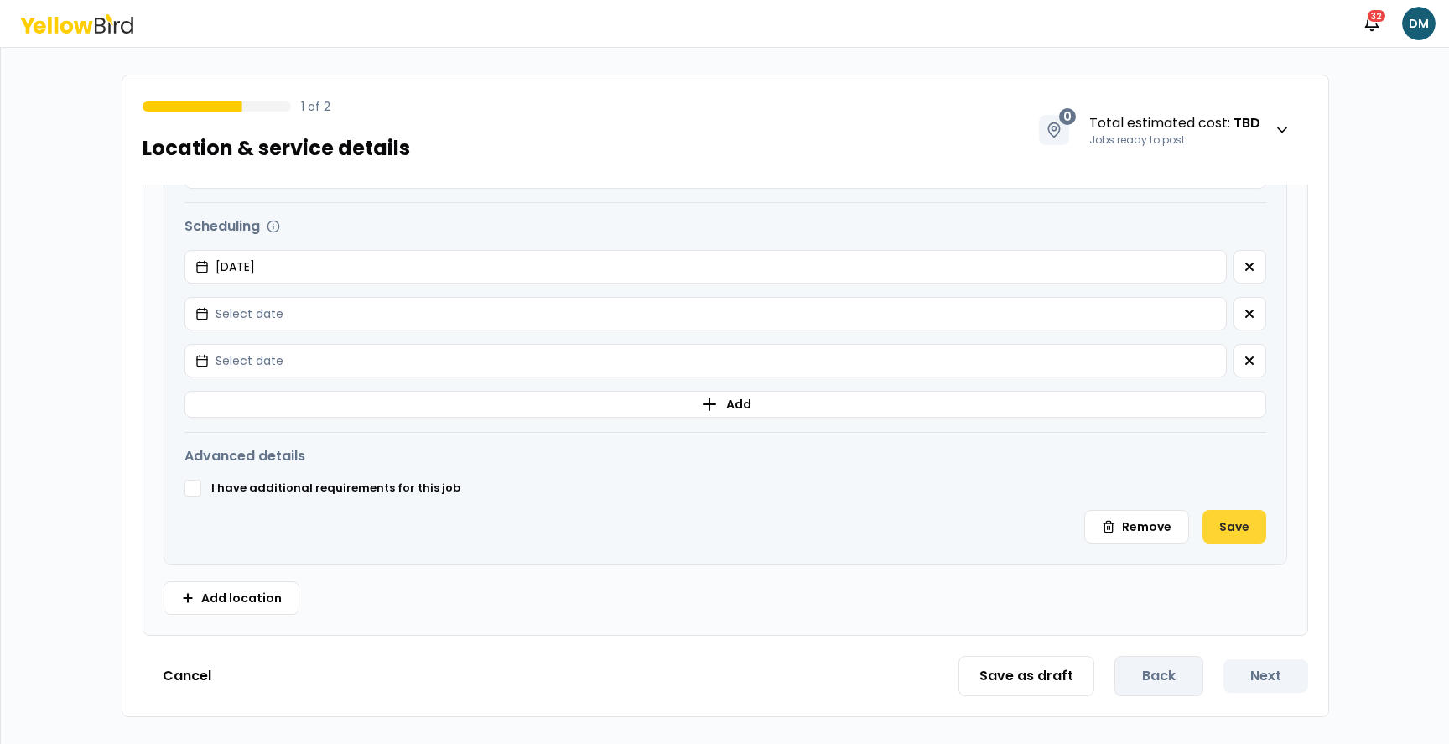
click at [1231, 532] on button "Save" at bounding box center [1234, 527] width 64 height 34
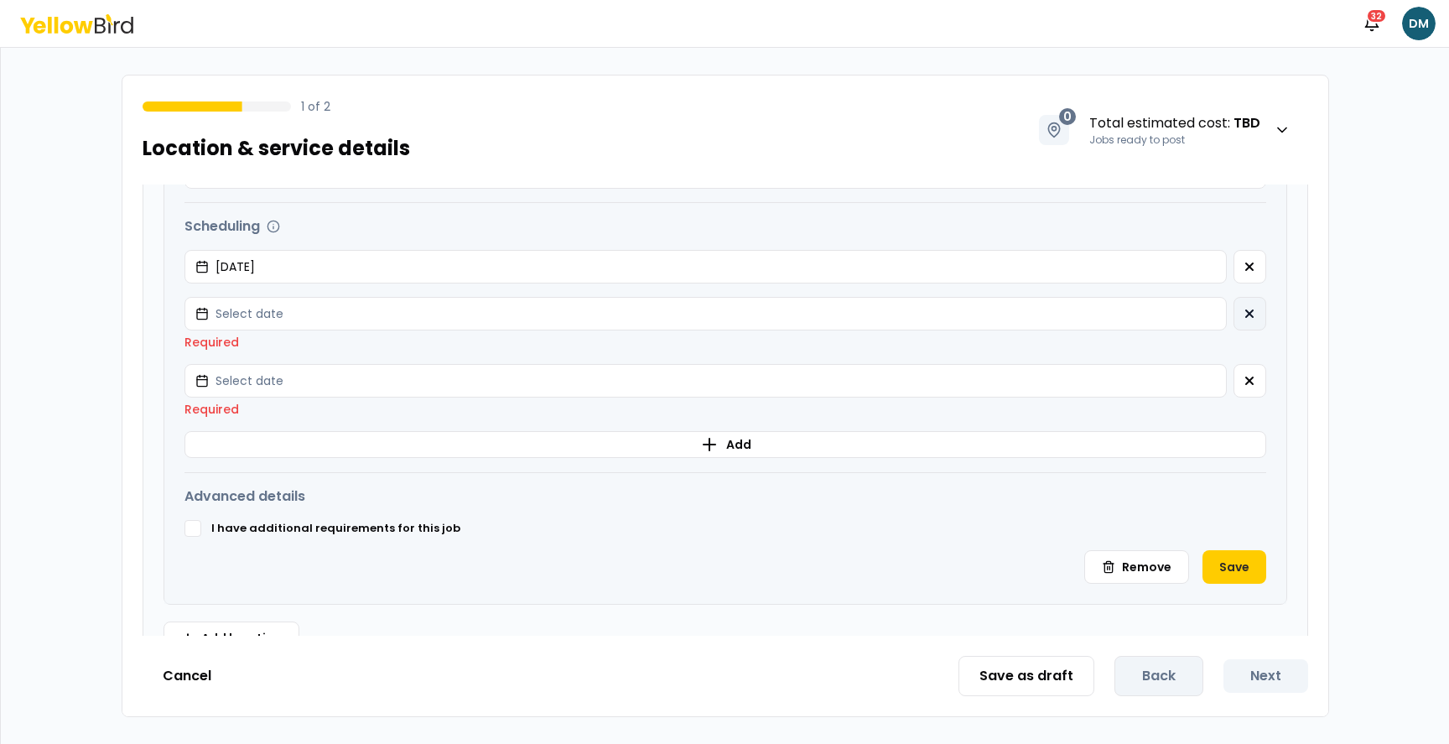
click at [1252, 312] on icon "button" at bounding box center [1249, 313] width 13 height 13
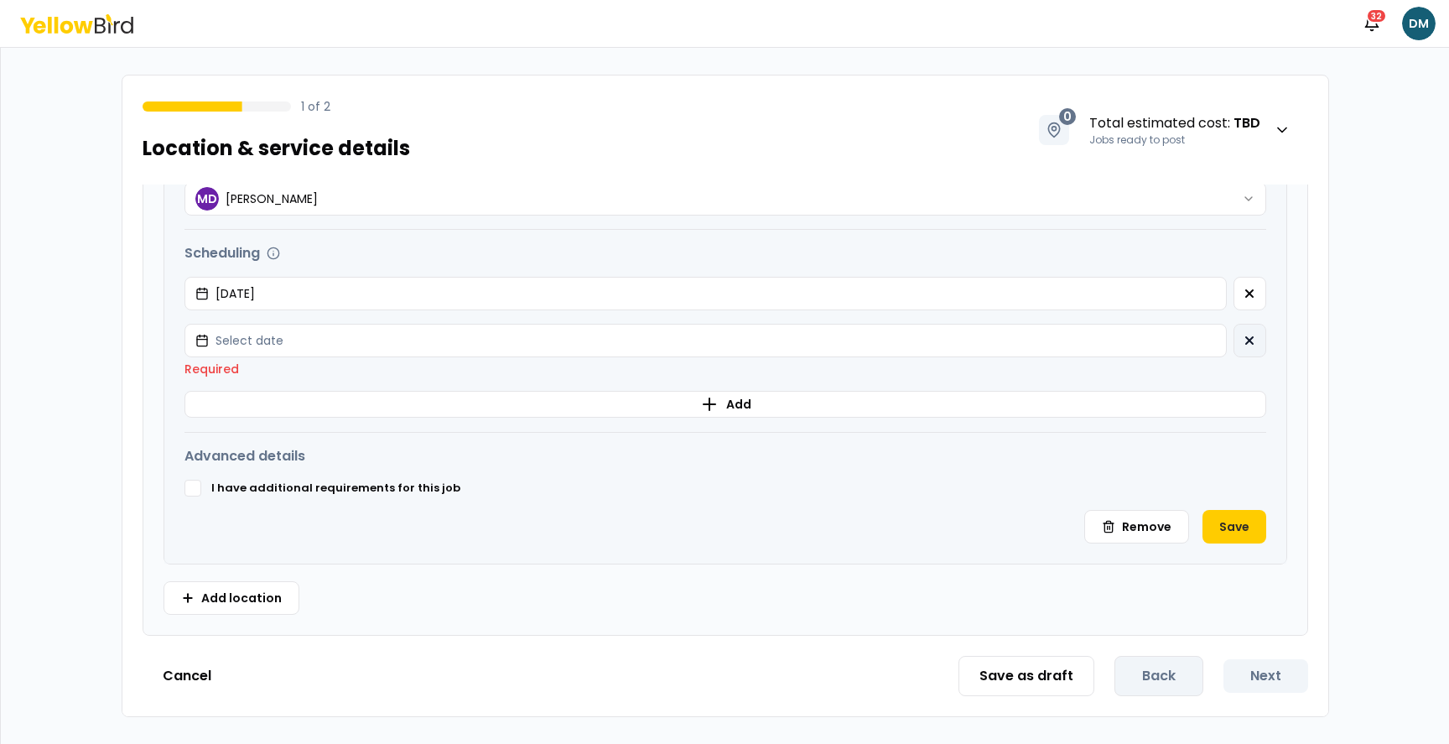
click at [1252, 344] on icon "button" at bounding box center [1249, 340] width 13 height 13
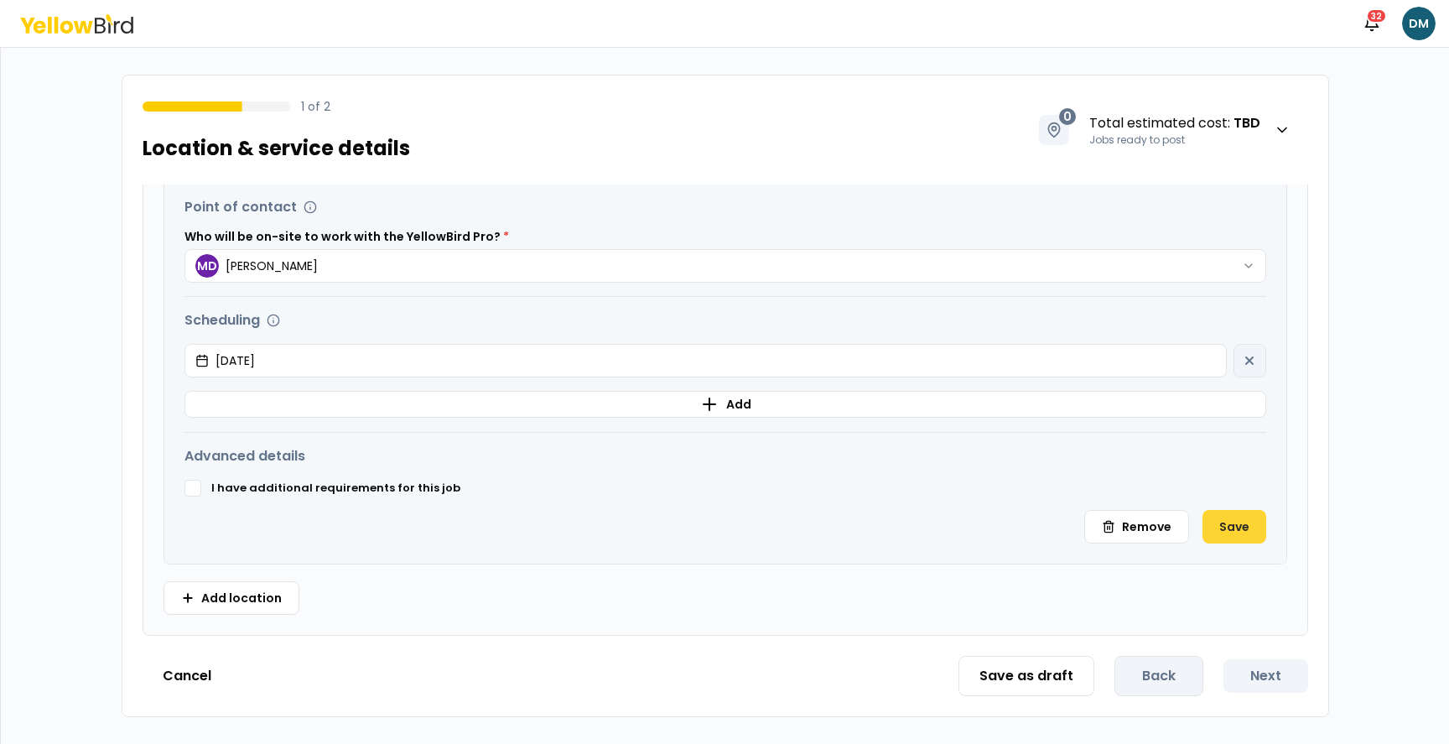
click at [1233, 533] on button "Save" at bounding box center [1234, 527] width 64 height 34
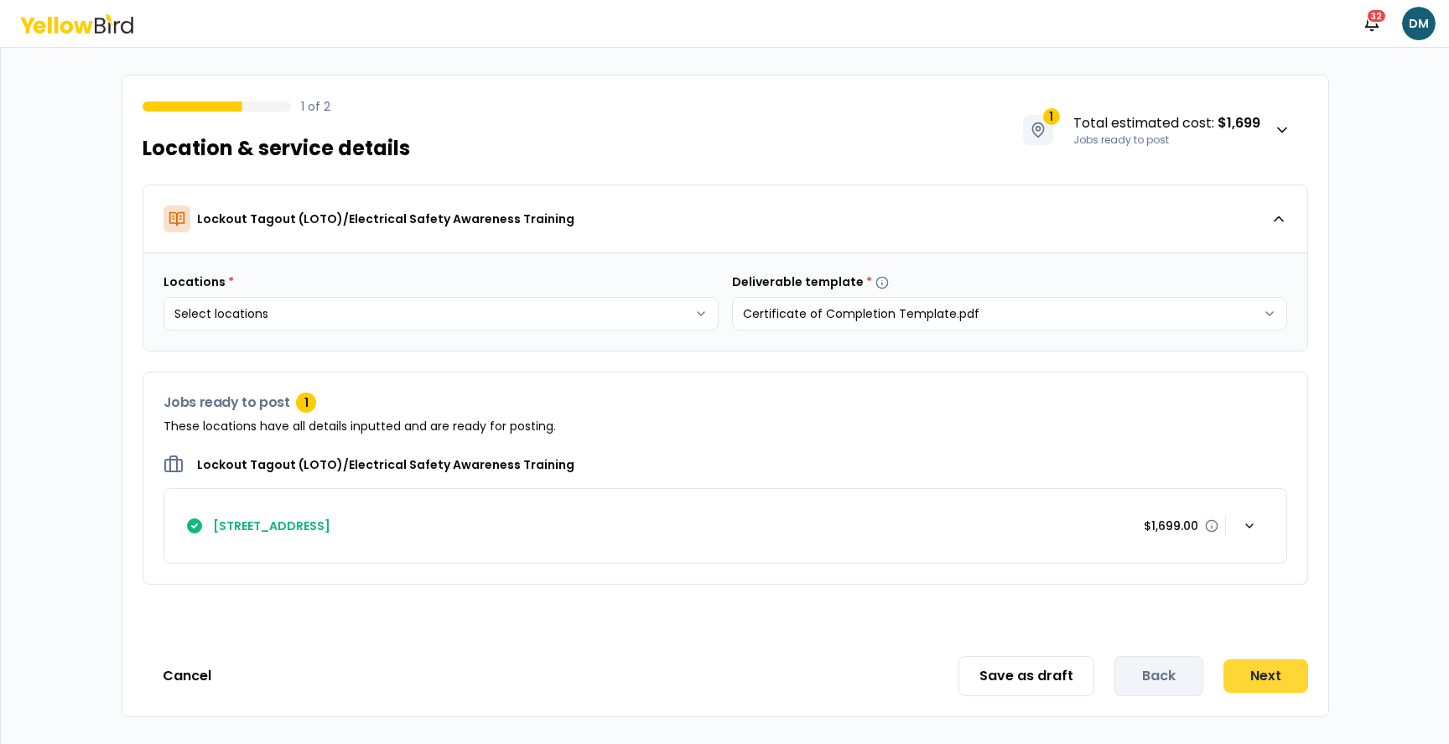
click at [1301, 671] on button "Next" at bounding box center [1265, 676] width 85 height 34
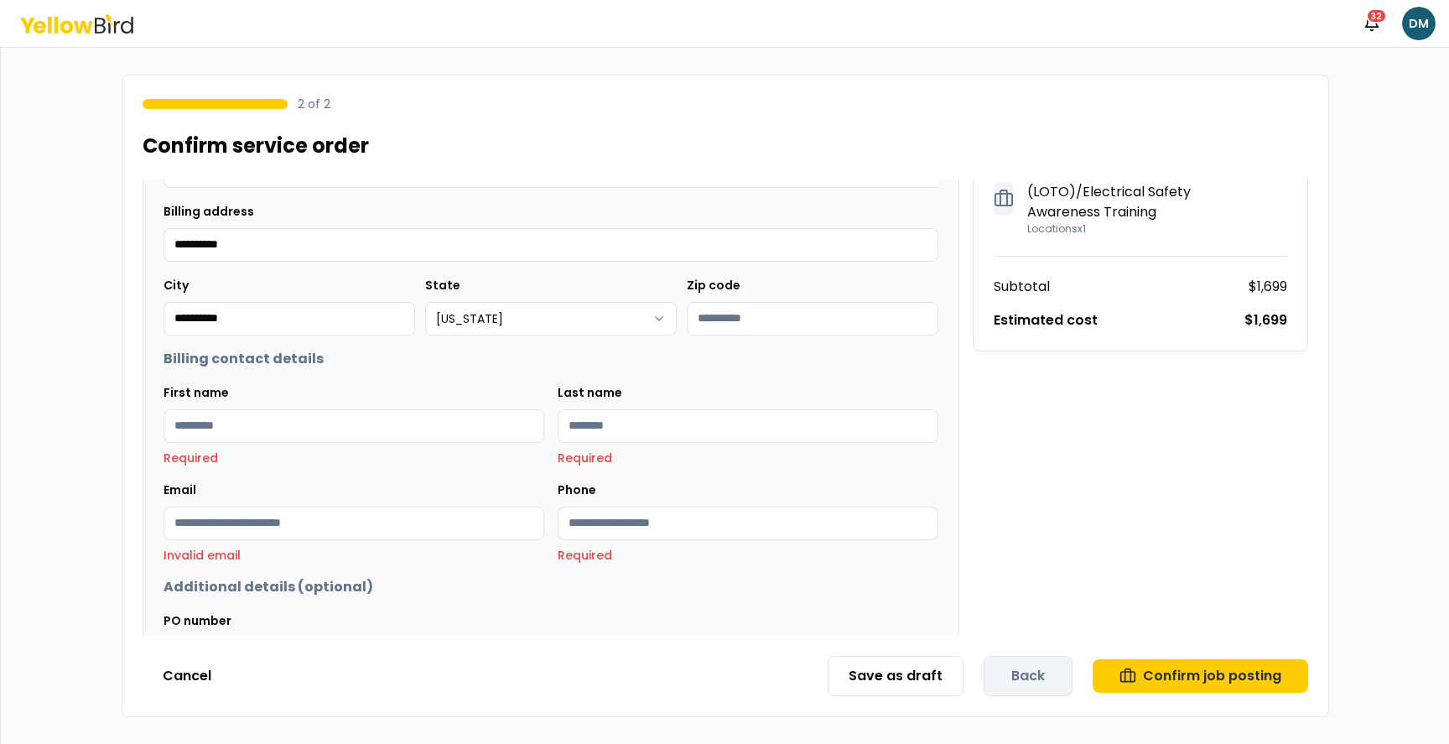
scroll to position [283, 0]
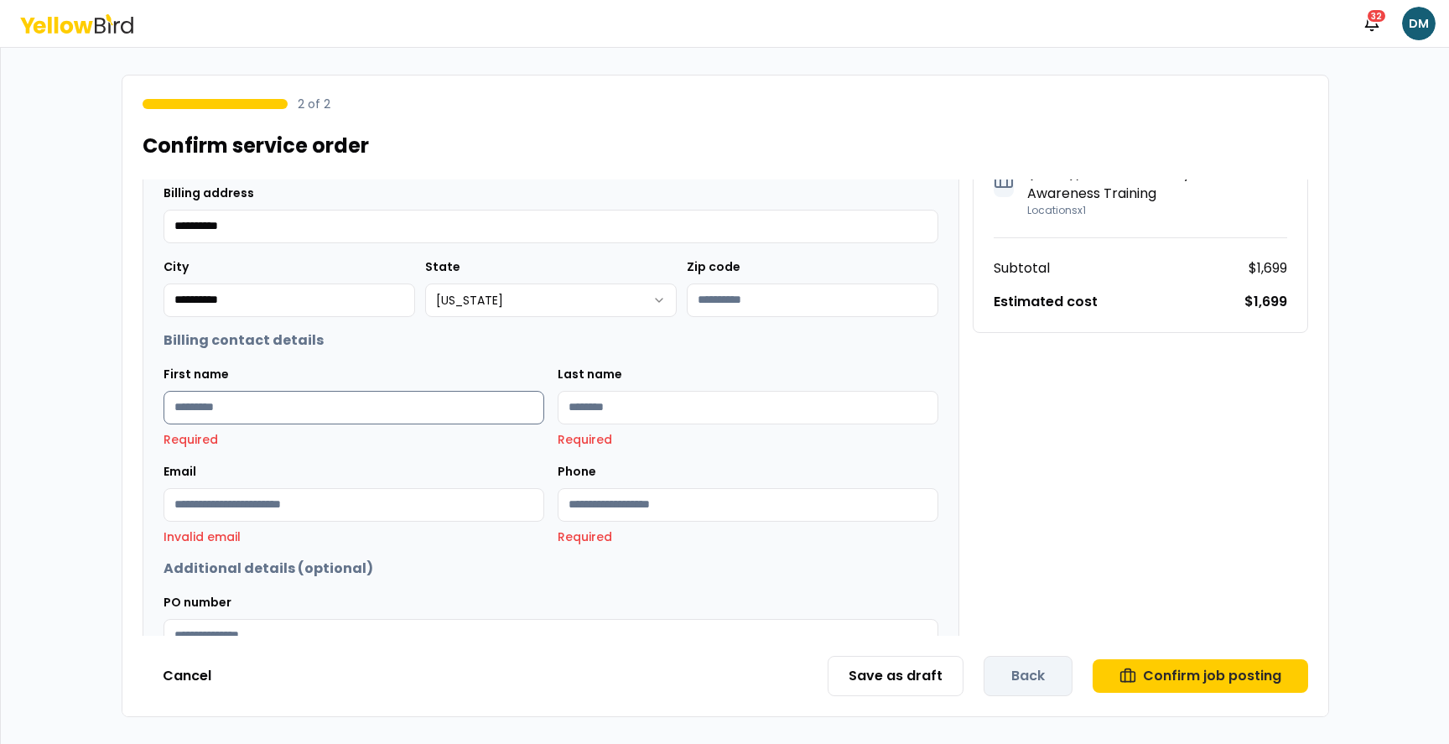
click at [346, 413] on input "First name" at bounding box center [353, 408] width 381 height 34
type input "****"
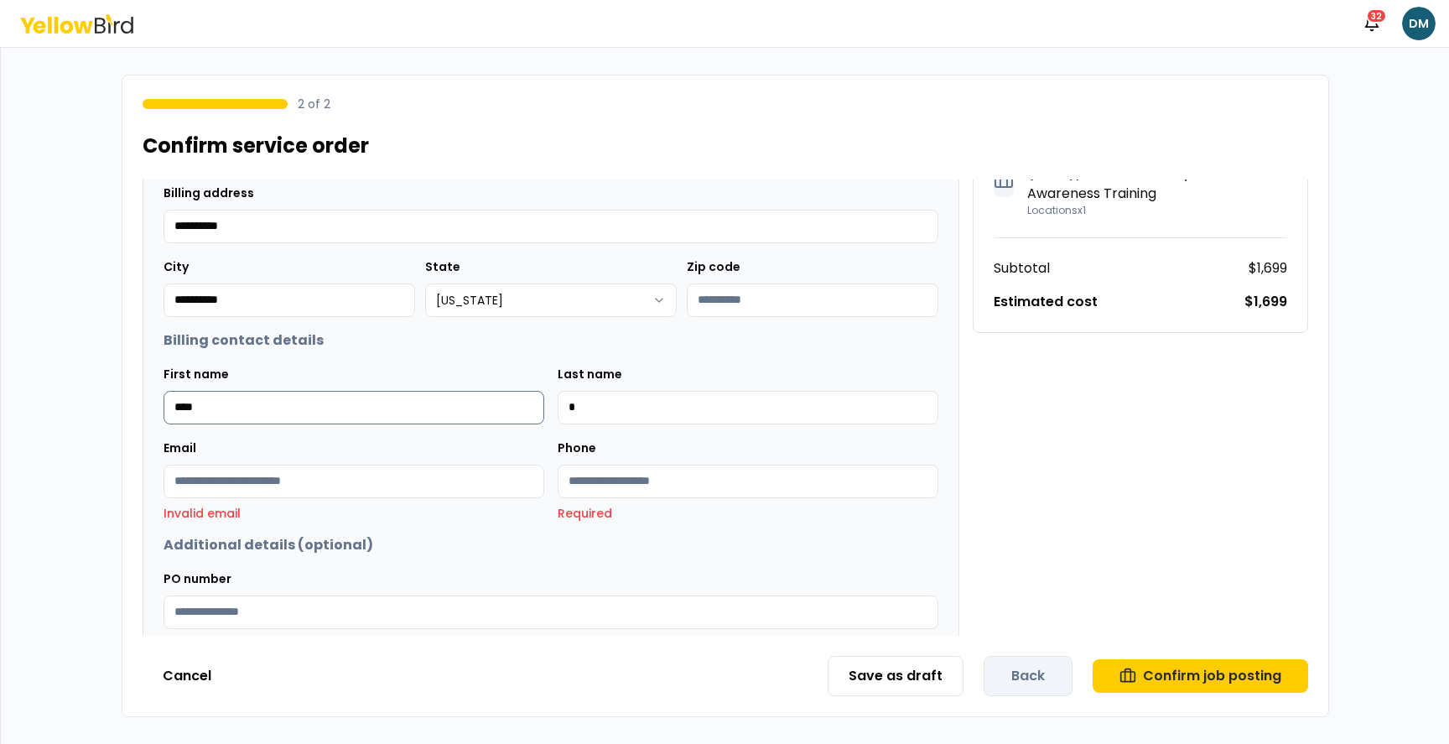
type input "*"
type input "**********"
click at [633, 465] on div "Phone Required" at bounding box center [748, 480] width 381 height 84
click at [631, 480] on input "Phone" at bounding box center [748, 482] width 381 height 34
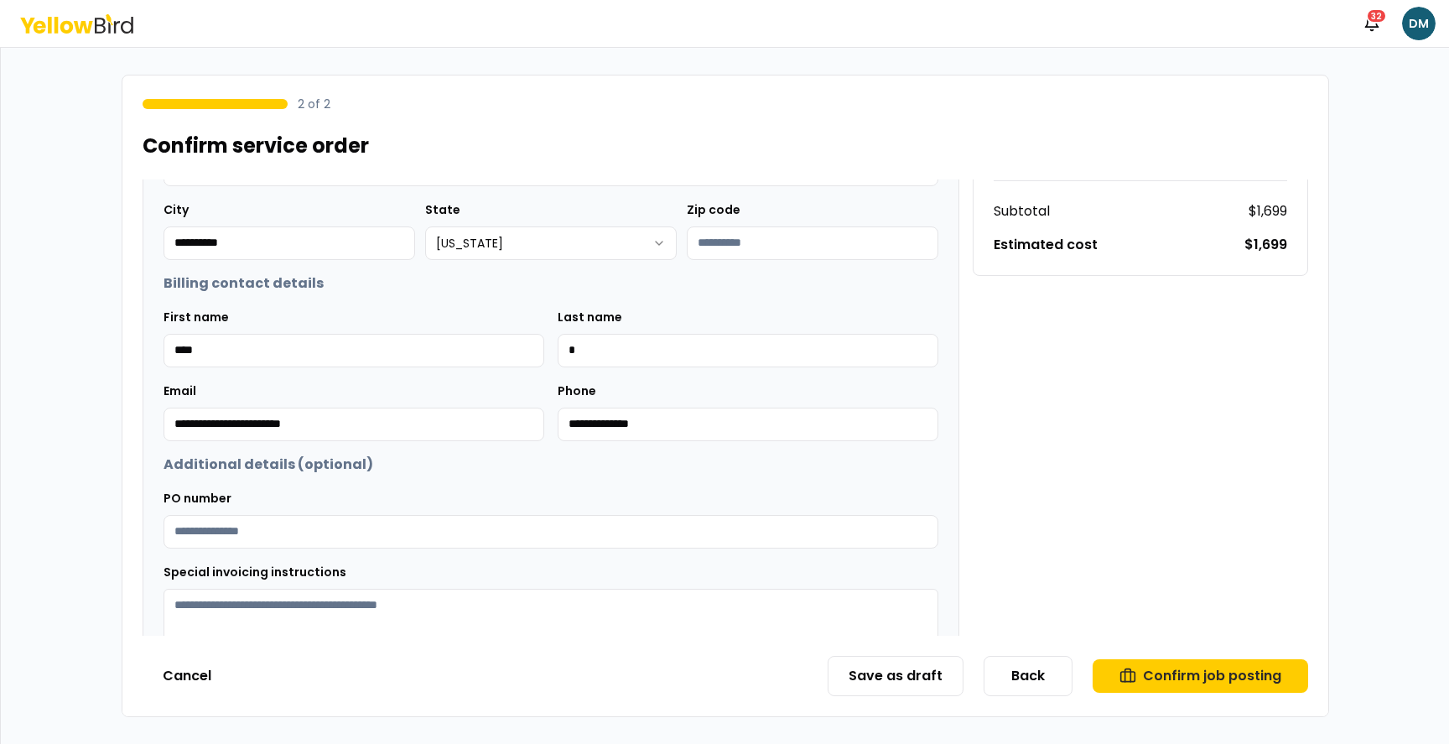
scroll to position [413, 0]
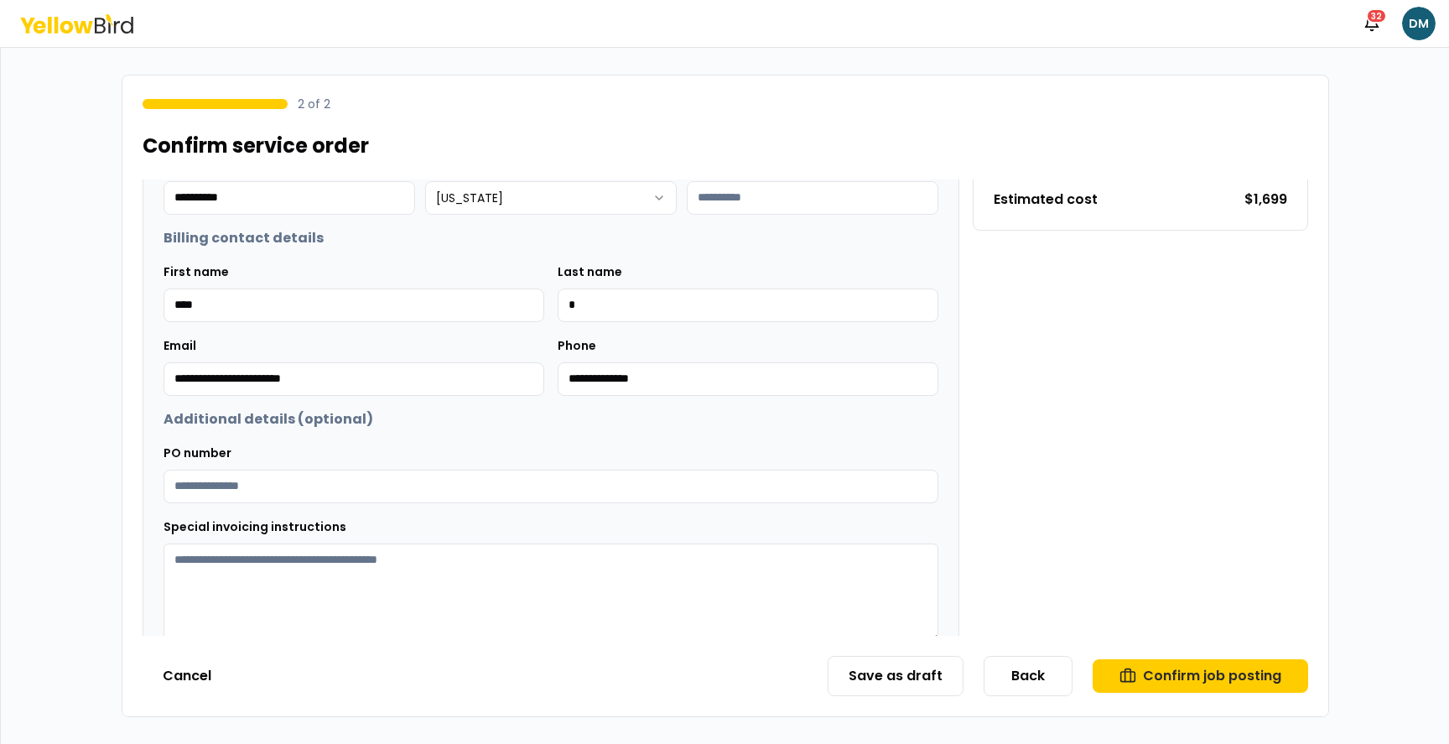
type input "**********"
click at [430, 608] on textarea "Special invoicing instructions" at bounding box center [550, 592] width 775 height 99
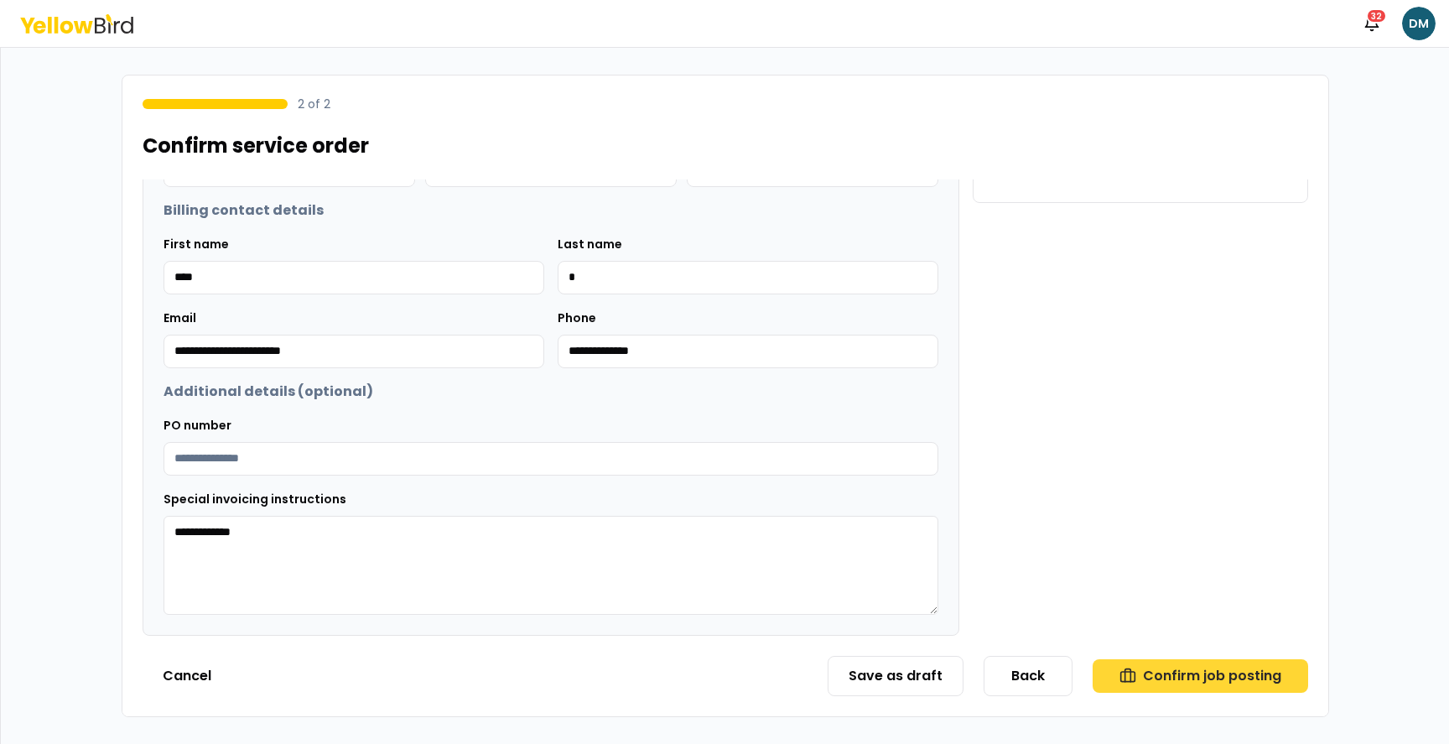
type textarea "**********"
click at [1187, 682] on button "Confirm job posting" at bounding box center [1200, 676] width 215 height 34
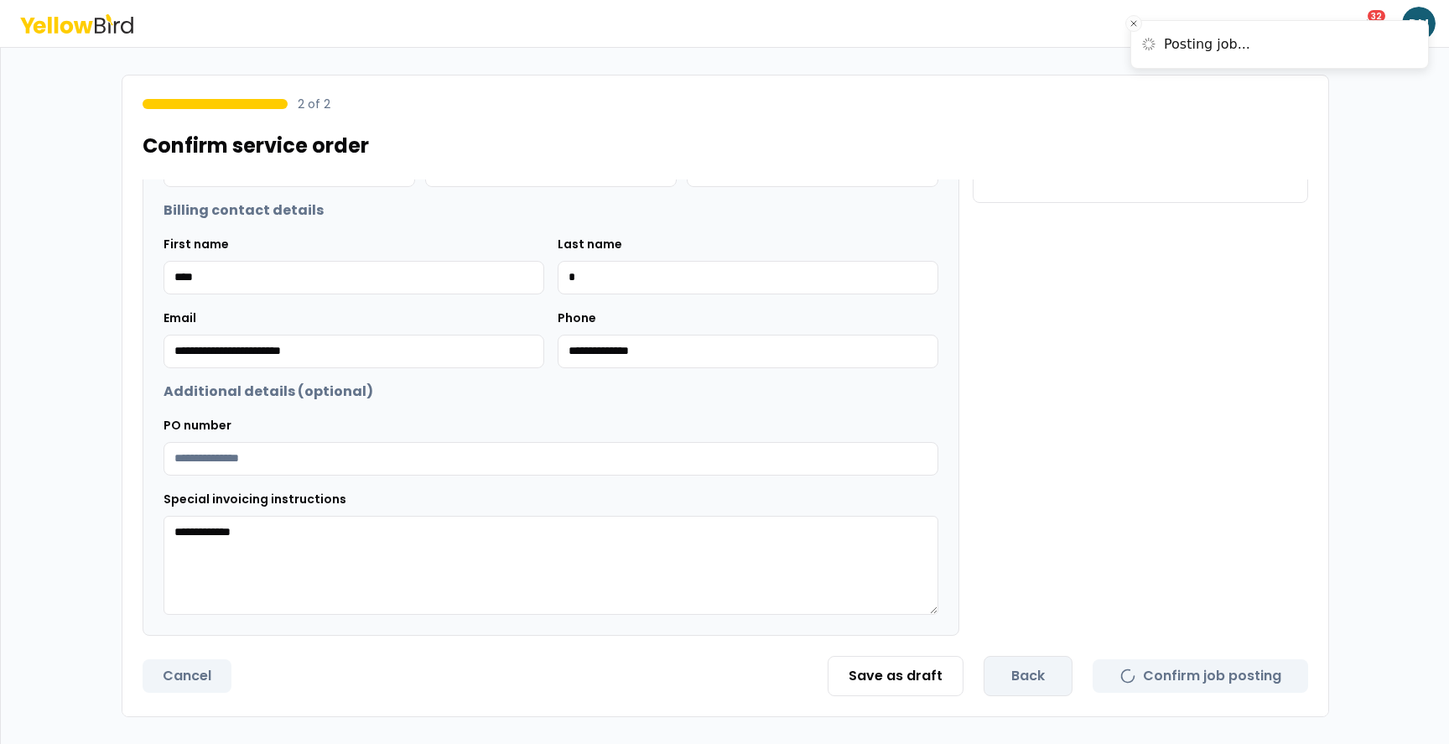
scroll to position [0, 0]
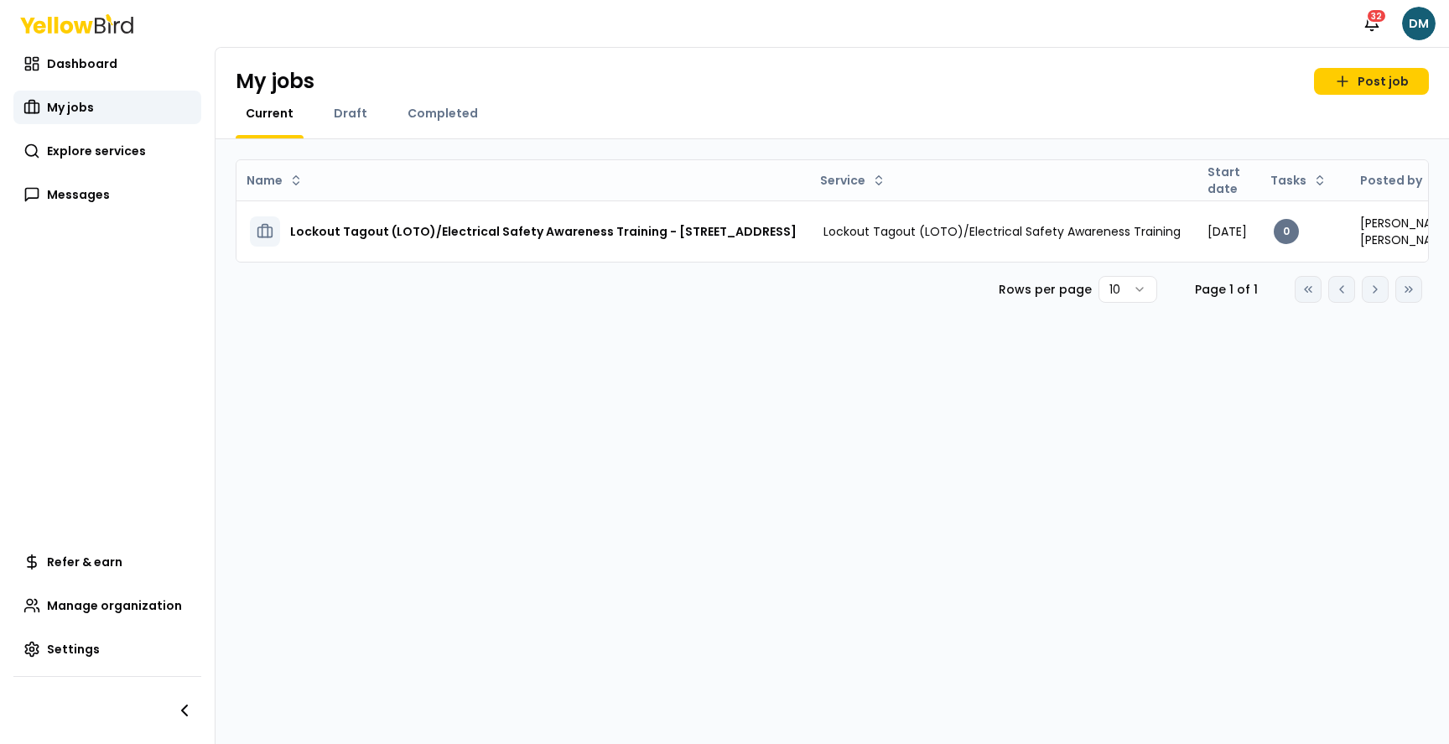
click at [871, 352] on div "Name Service Start date Tasks Posted by Status Lockout Tagout (LOTO)/Electrical…" at bounding box center [831, 441] width 1233 height 605
drag, startPoint x: 1384, startPoint y: 84, endPoint x: 1085, endPoint y: 163, distance: 309.7
click at [1385, 84] on link "Post job" at bounding box center [1371, 81] width 115 height 27
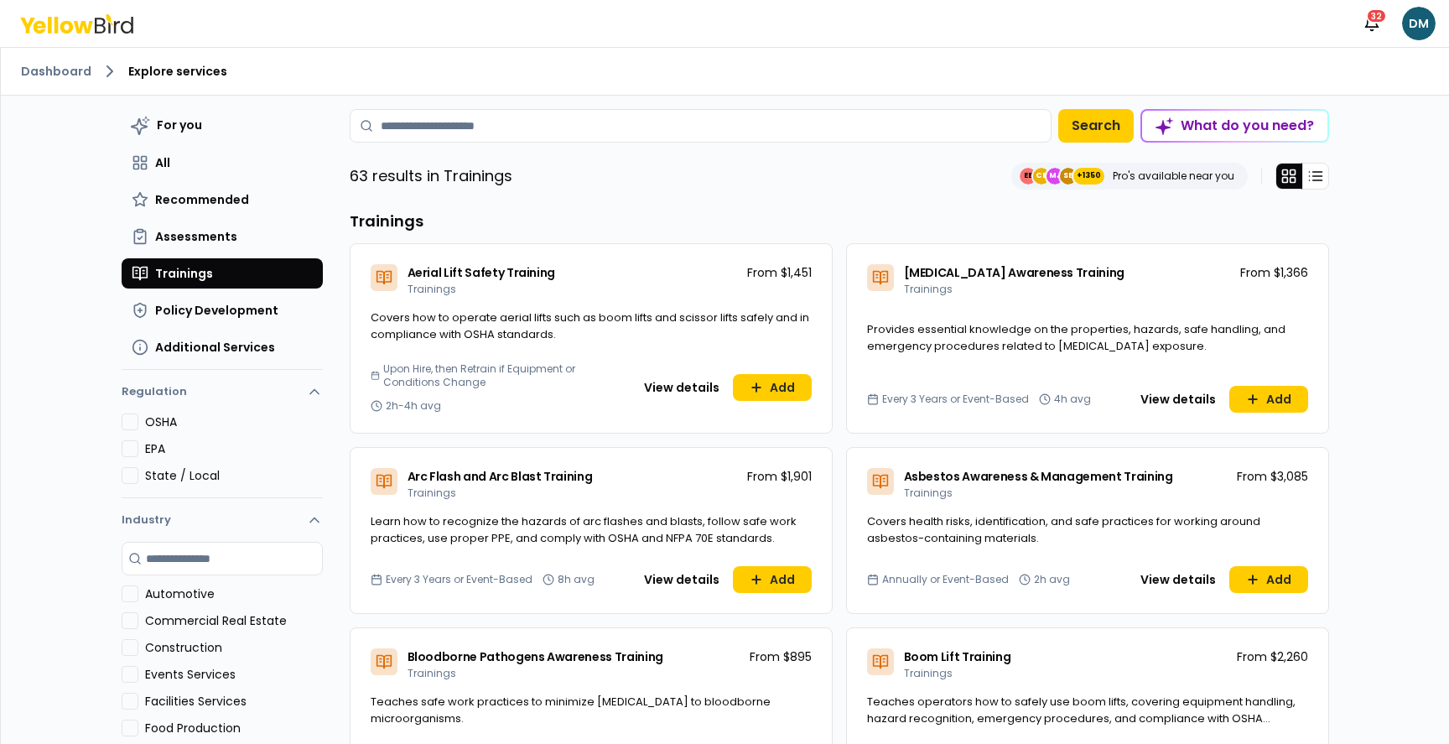
click at [698, 393] on button "View details" at bounding box center [682, 387] width 96 height 27
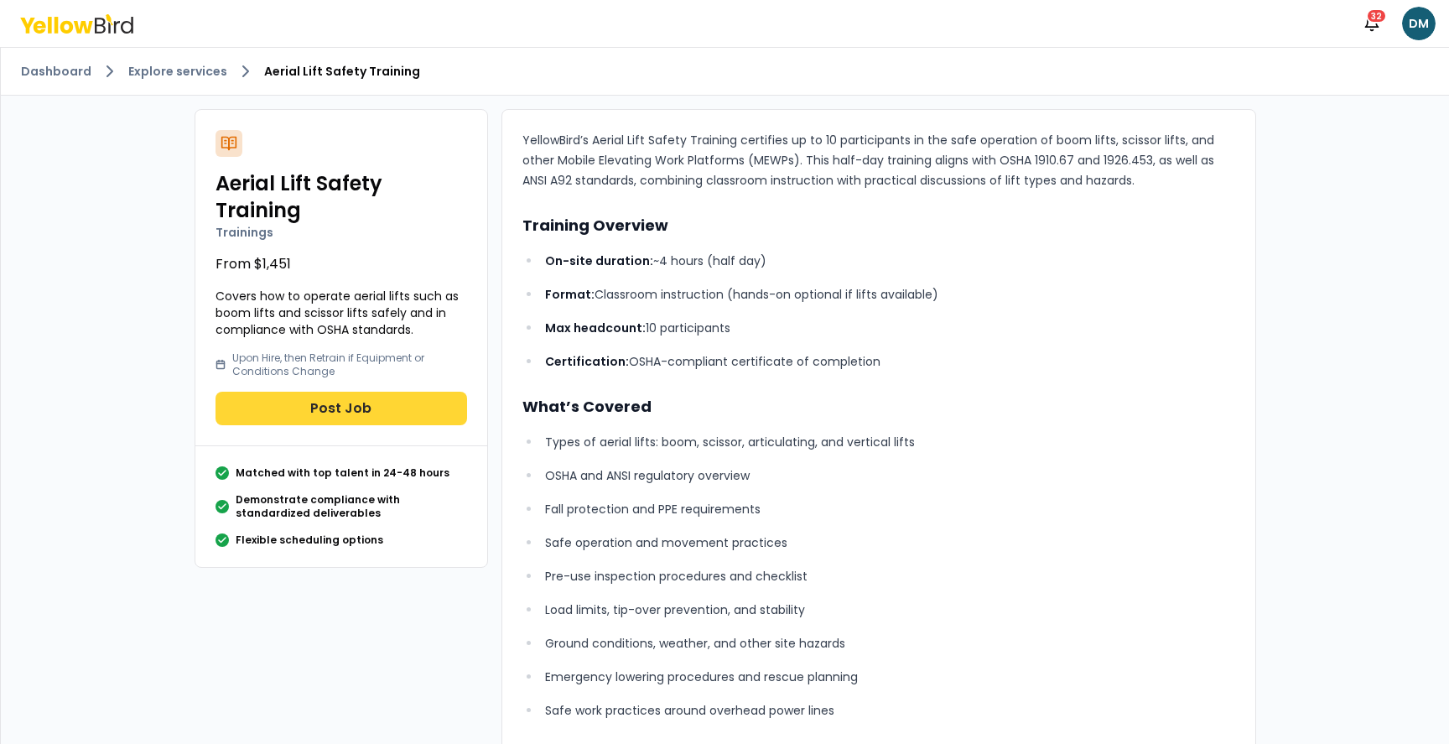
click at [337, 392] on button "Post Job" at bounding box center [341, 409] width 252 height 34
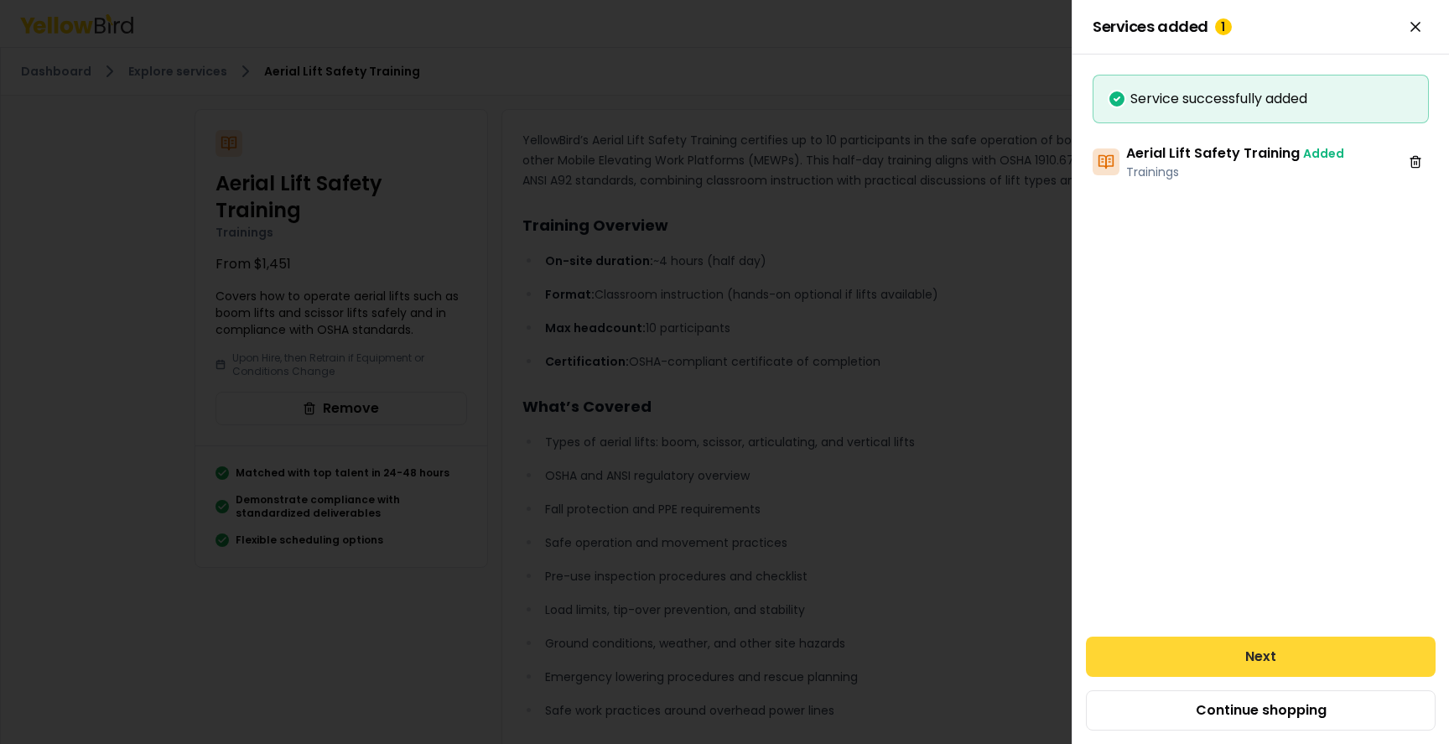
click at [1260, 648] on button "Next" at bounding box center [1261, 656] width 350 height 40
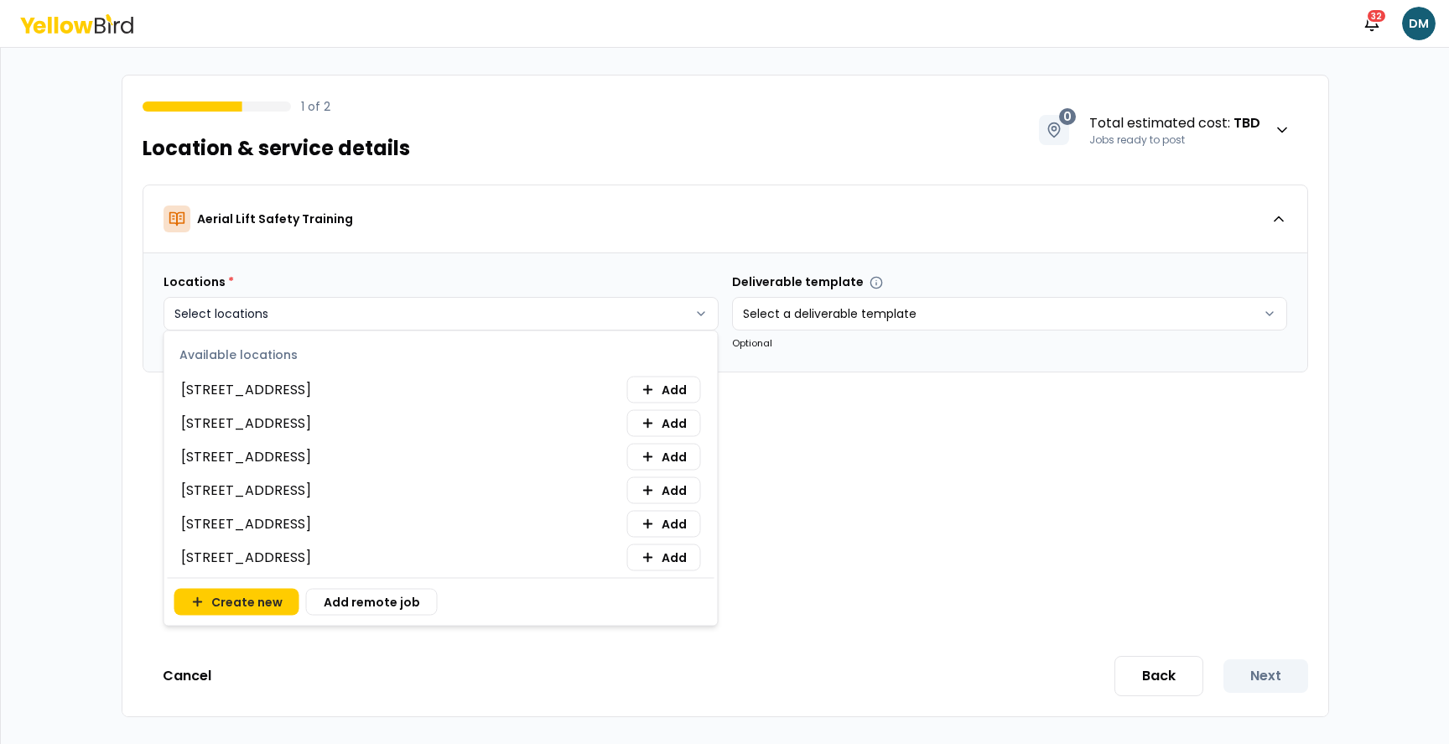
click at [340, 311] on html "Notifications 32 DM 1 of 2 Location & service details 0 Total estimated cost : …" at bounding box center [724, 372] width 1449 height 744
click at [672, 459] on span "Add" at bounding box center [674, 457] width 25 height 17
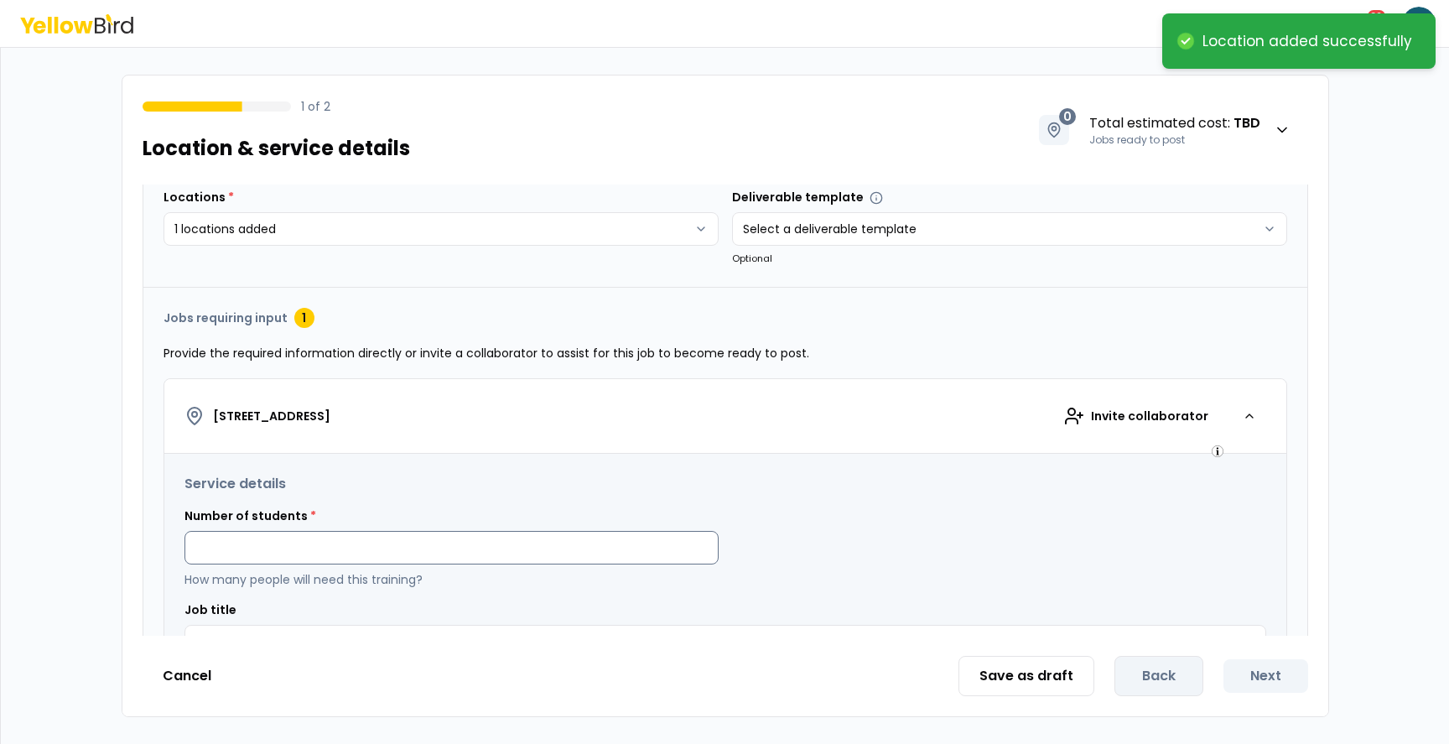
scroll to position [87, 0]
click at [329, 541] on input at bounding box center [451, 545] width 534 height 34
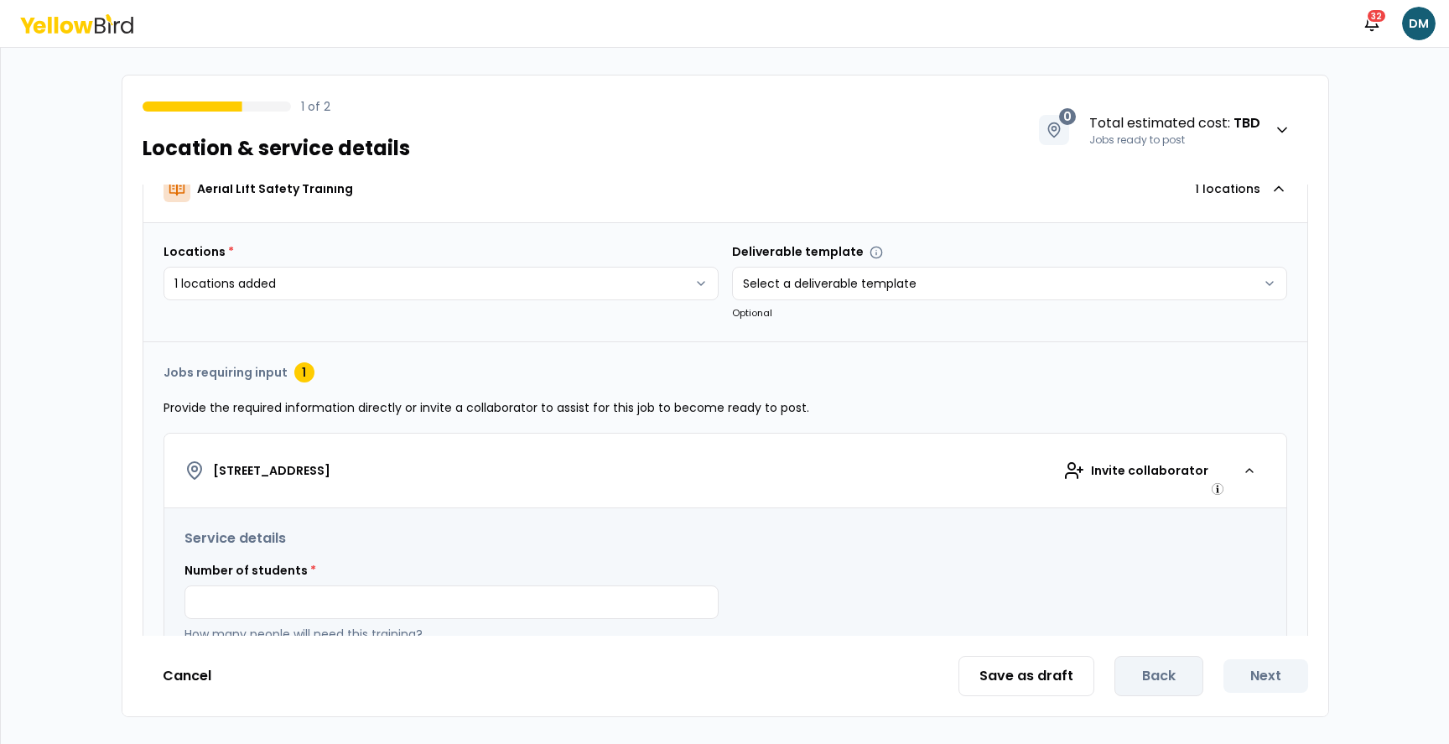
scroll to position [34, 0]
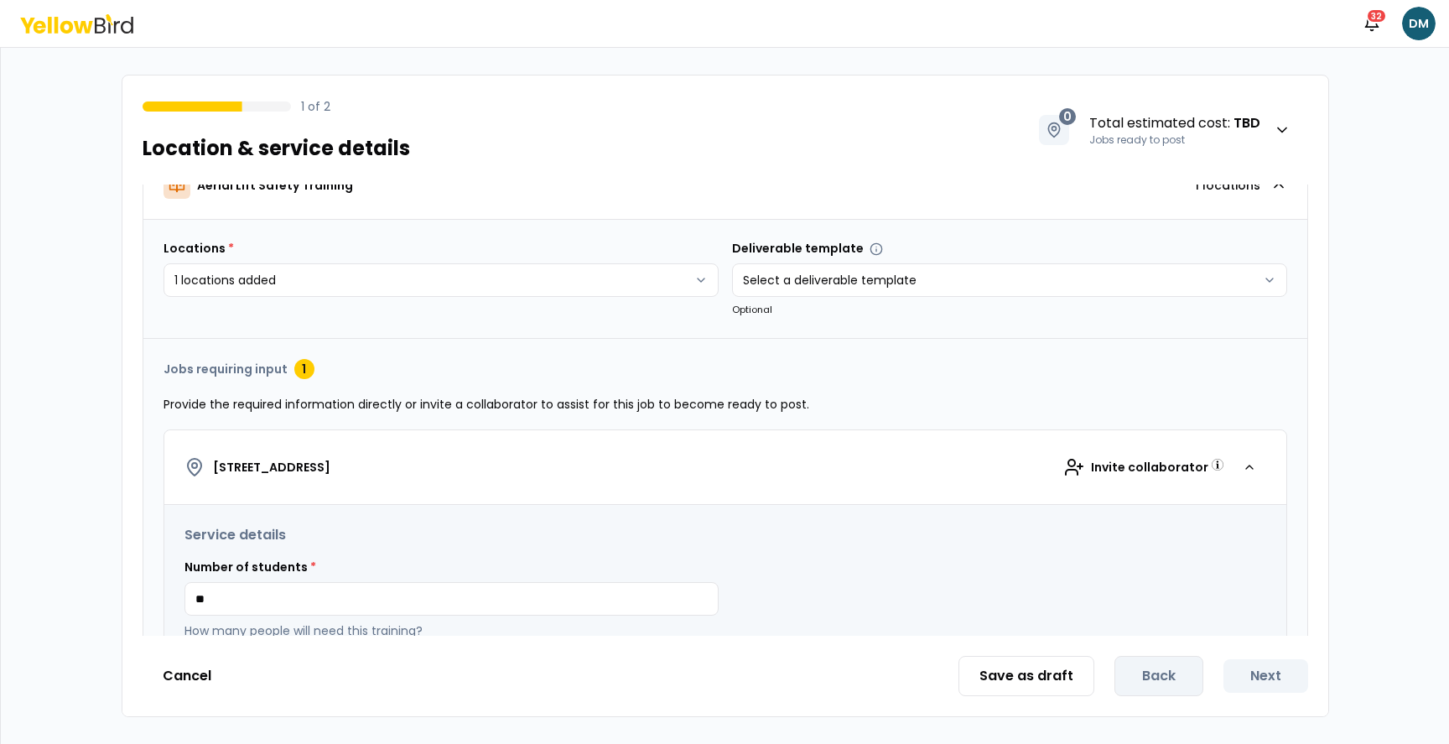
type input "*"
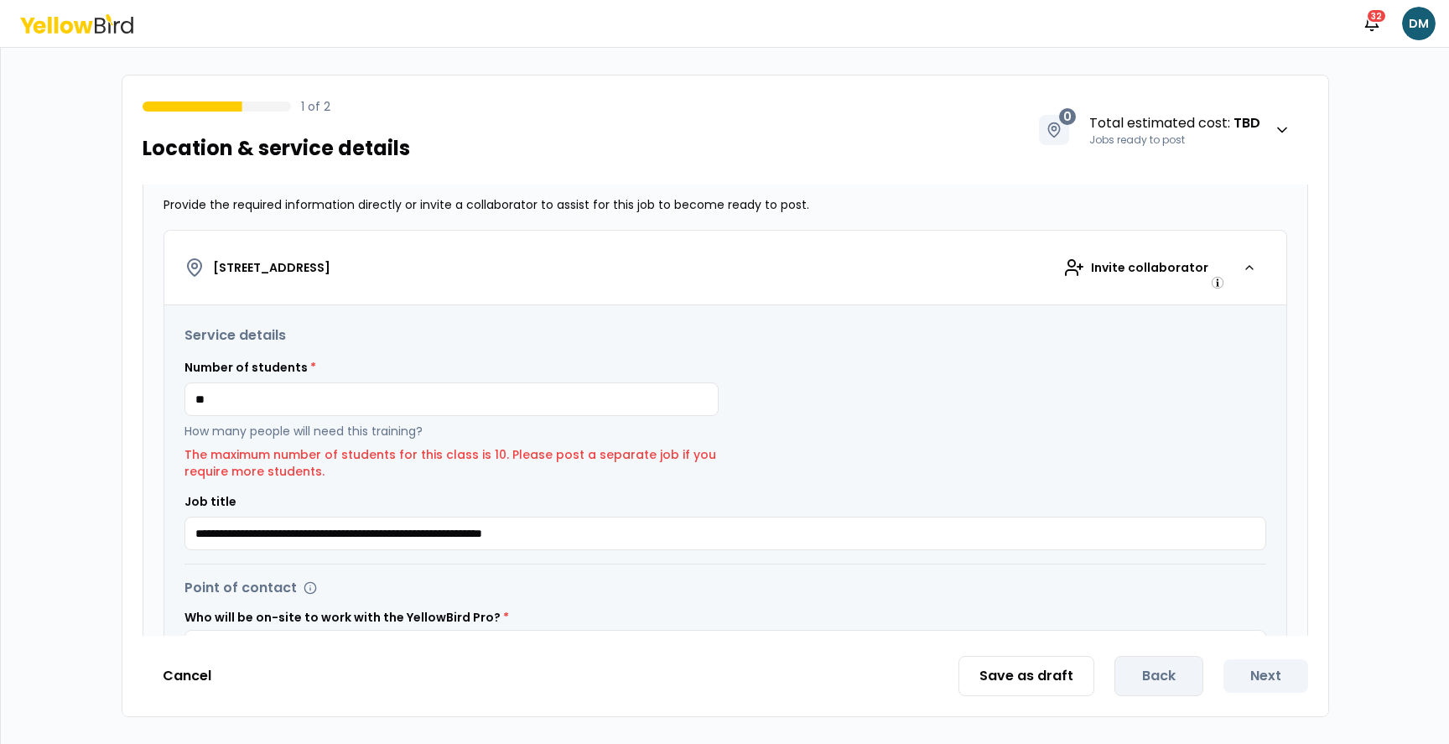
type input "*"
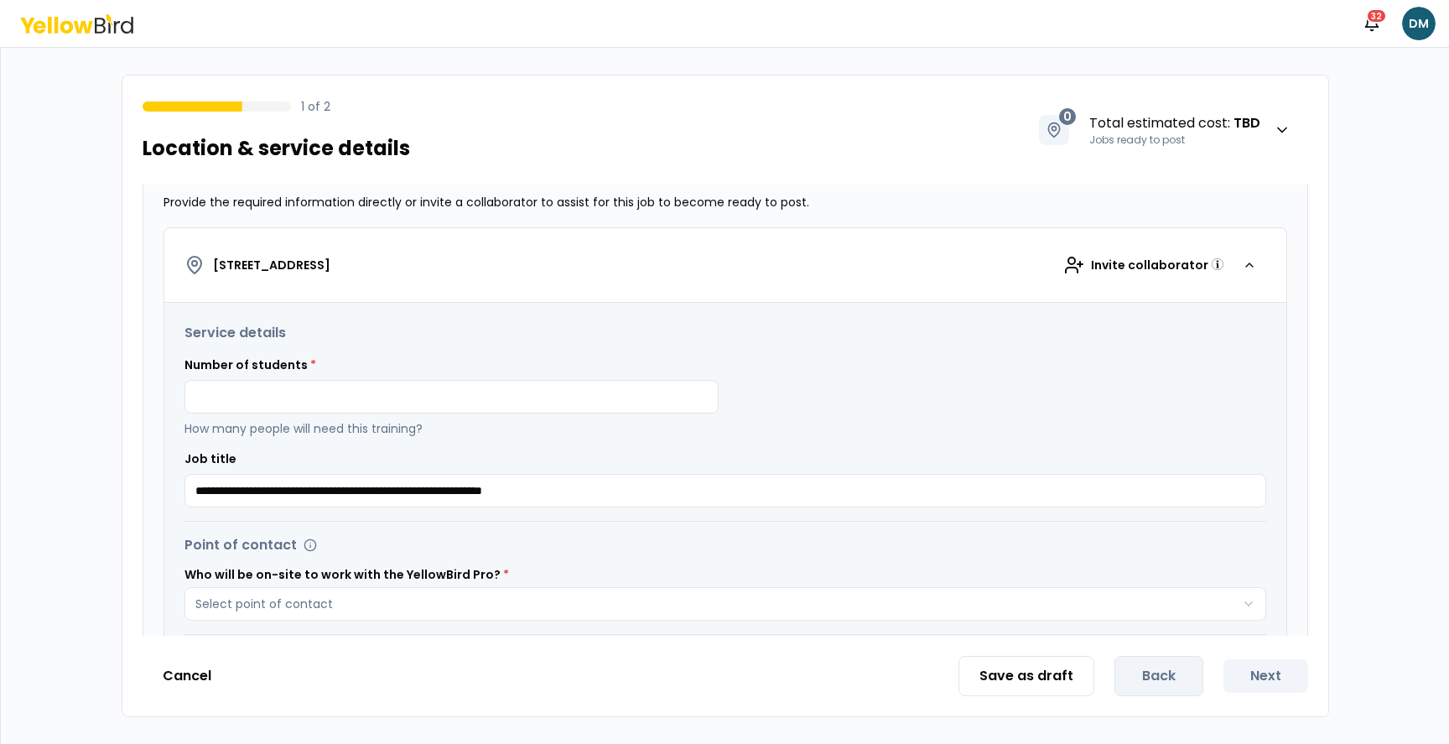
scroll to position [236, 0]
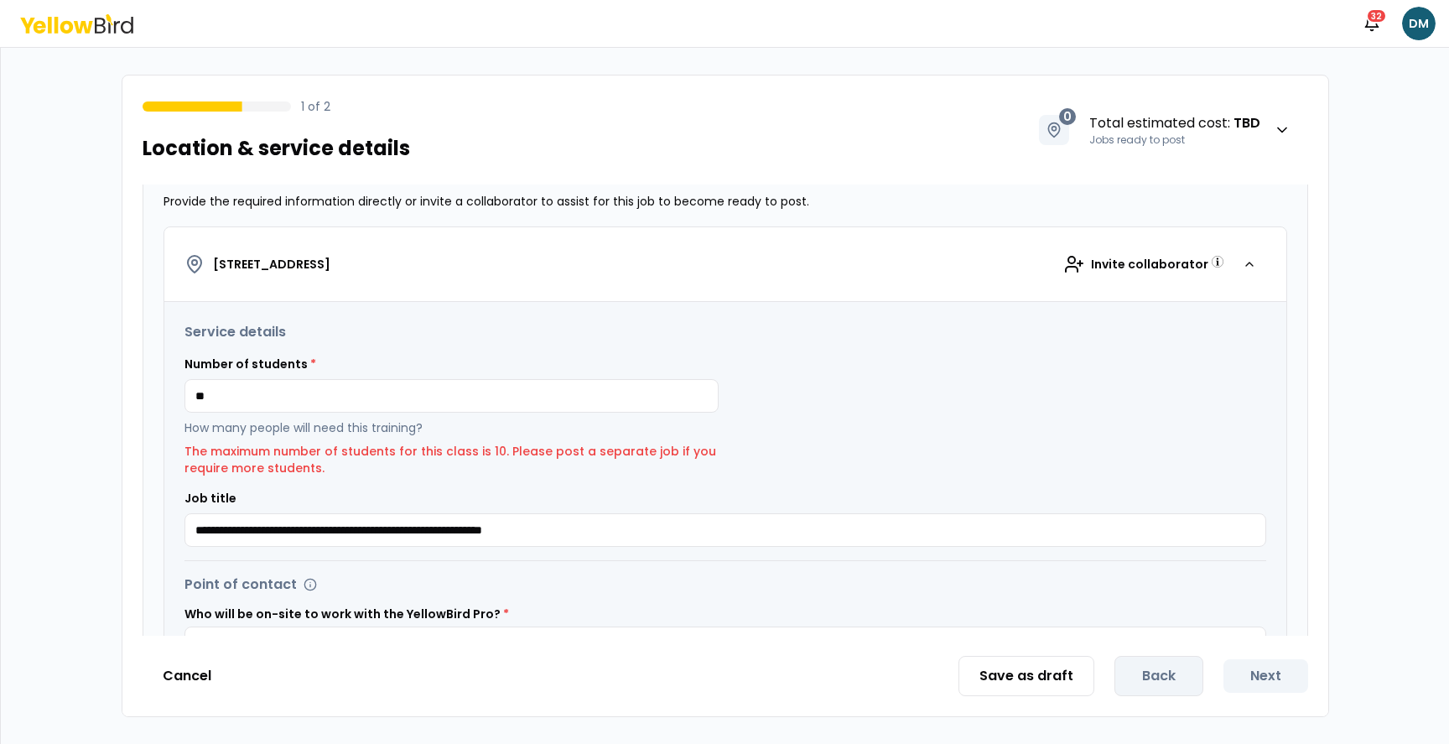
type input "*"
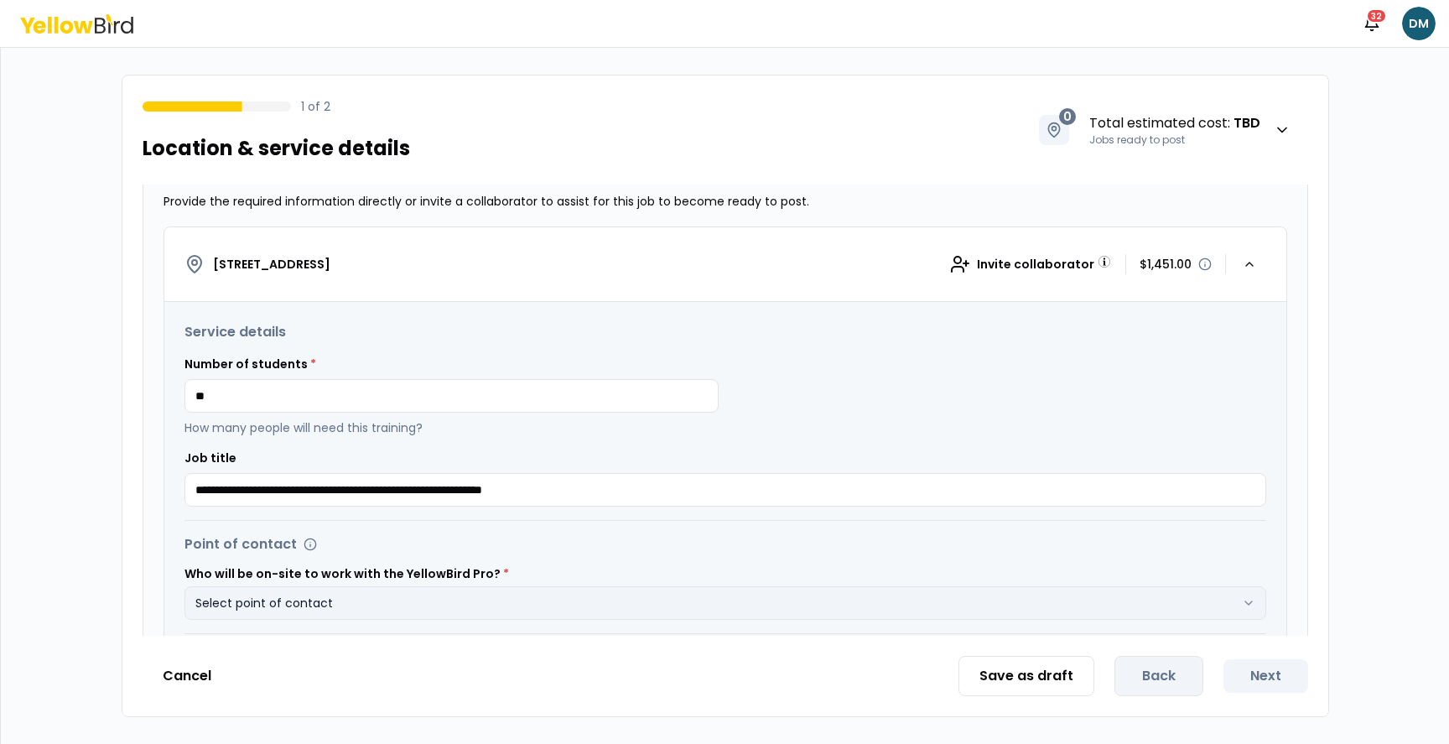
click at [392, 605] on button "Select point of contact" at bounding box center [725, 603] width 1082 height 34
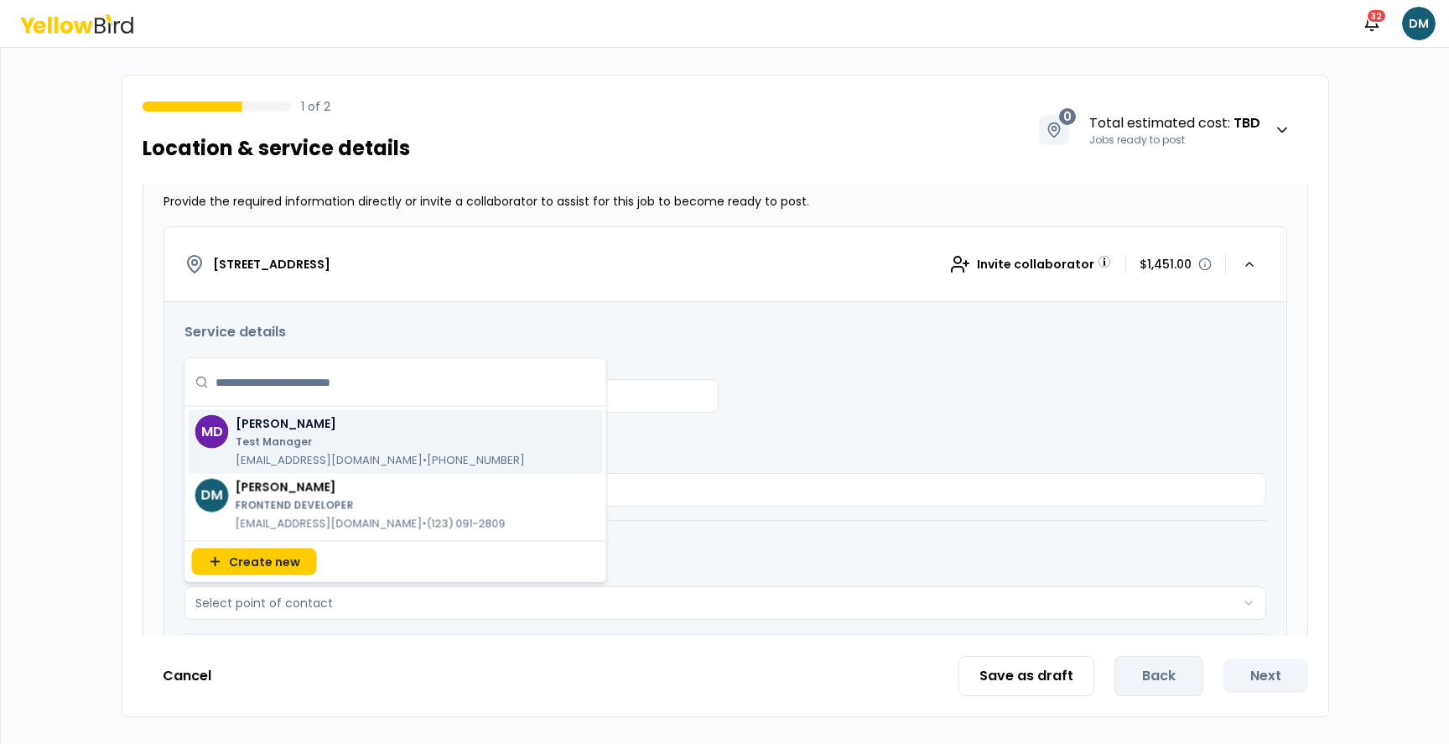
click at [315, 452] on p "[EMAIL_ADDRESS][DOMAIN_NAME] • [PHONE_NUMBER]" at bounding box center [380, 460] width 289 height 17
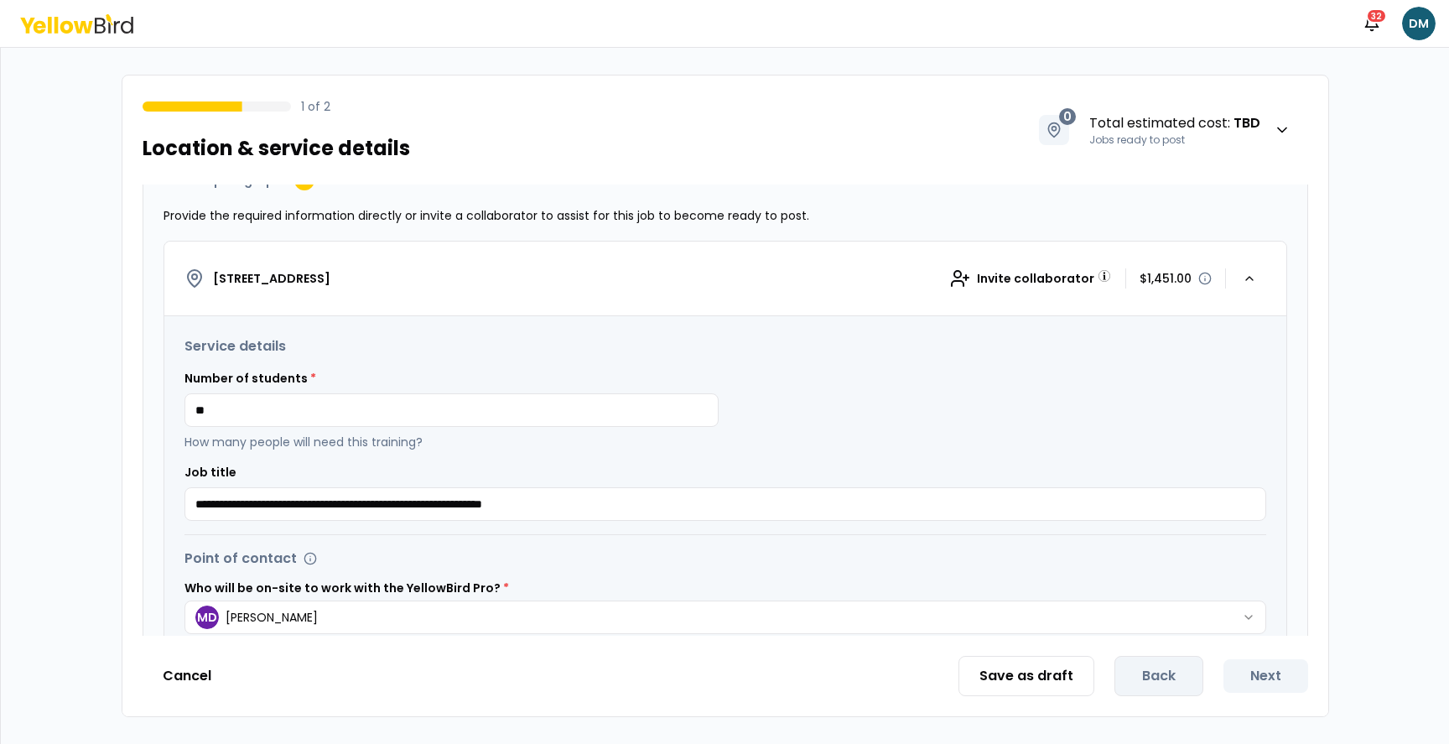
scroll to position [221, 0]
click at [288, 415] on input "**" at bounding box center [451, 412] width 534 height 34
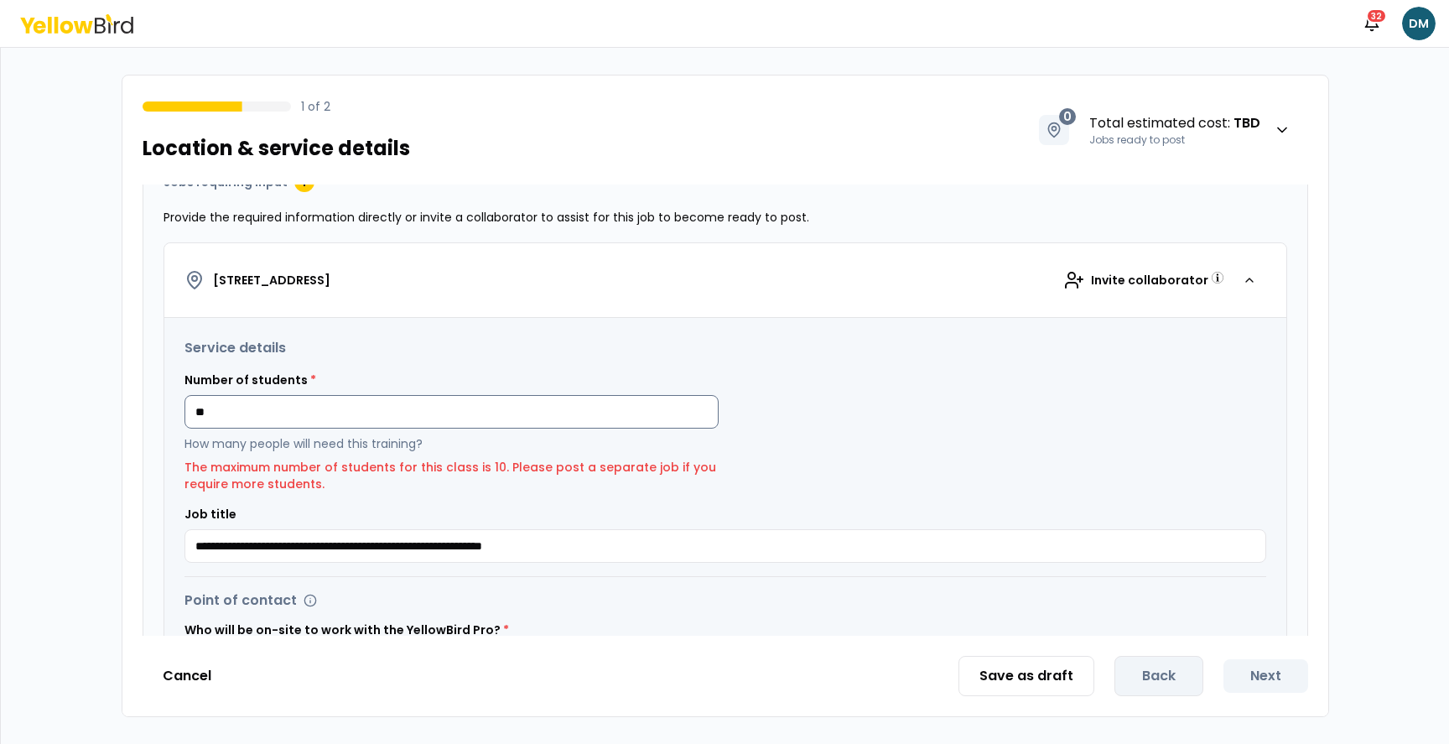
type input "*"
